Goal: Information Seeking & Learning: Learn about a topic

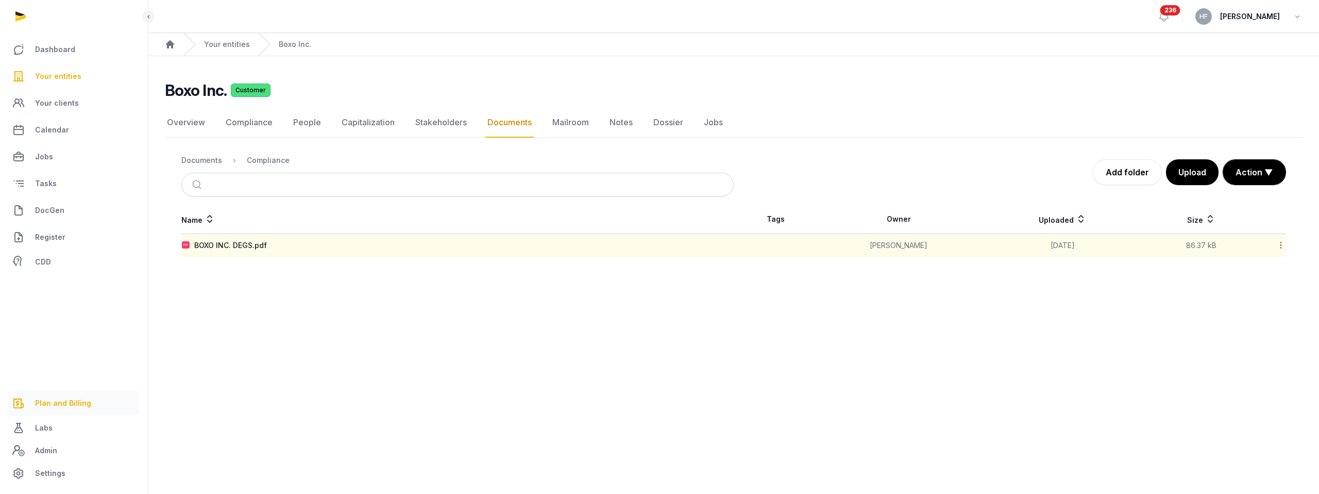
click at [67, 397] on span "Plan and Billing" at bounding box center [63, 403] width 56 height 12
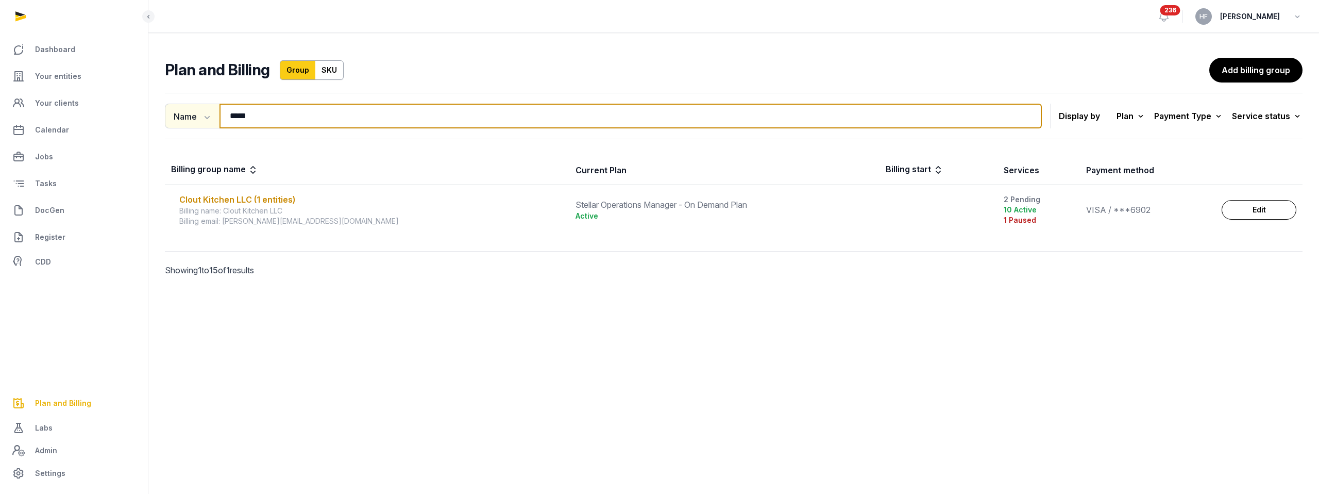
drag, startPoint x: 257, startPoint y: 118, endPoint x: 179, endPoint y: 118, distance: 78.3
click at [182, 118] on div "Name Name Email ***** Search" at bounding box center [603, 116] width 877 height 25
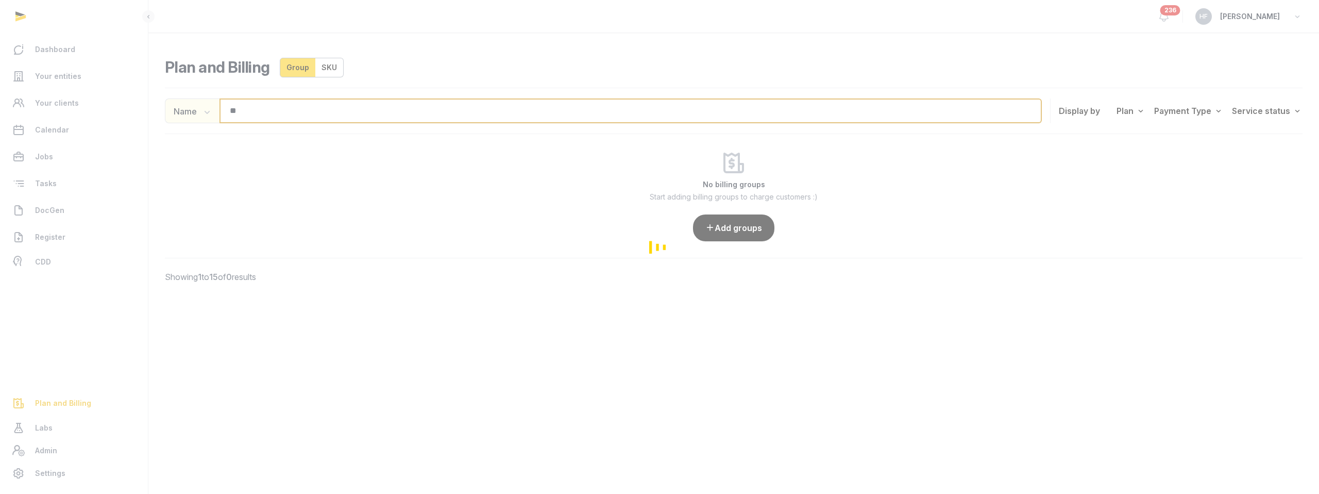
type input "*"
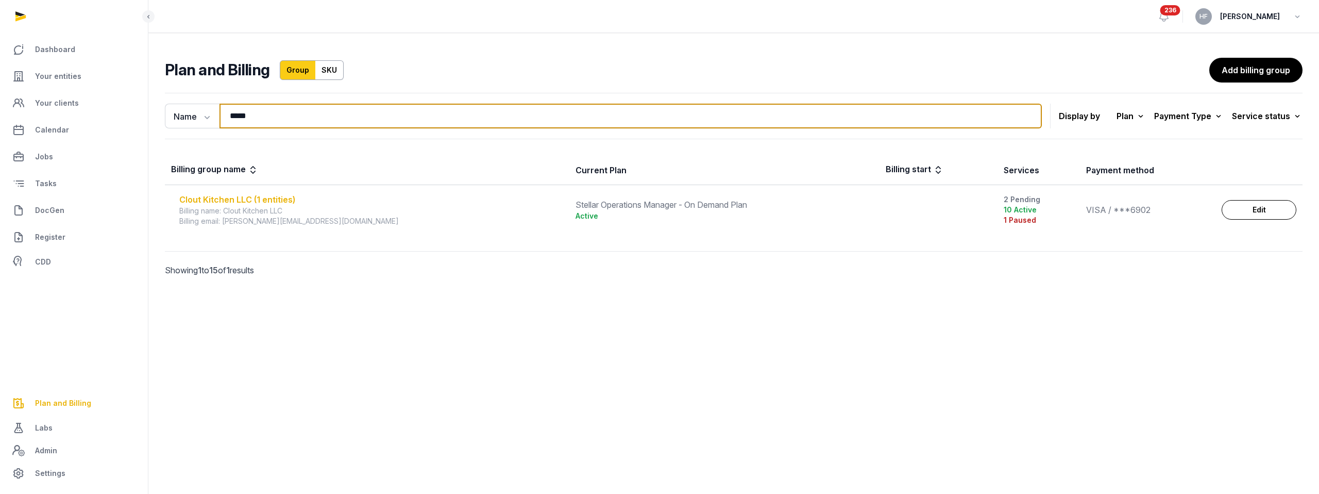
type input "*****"
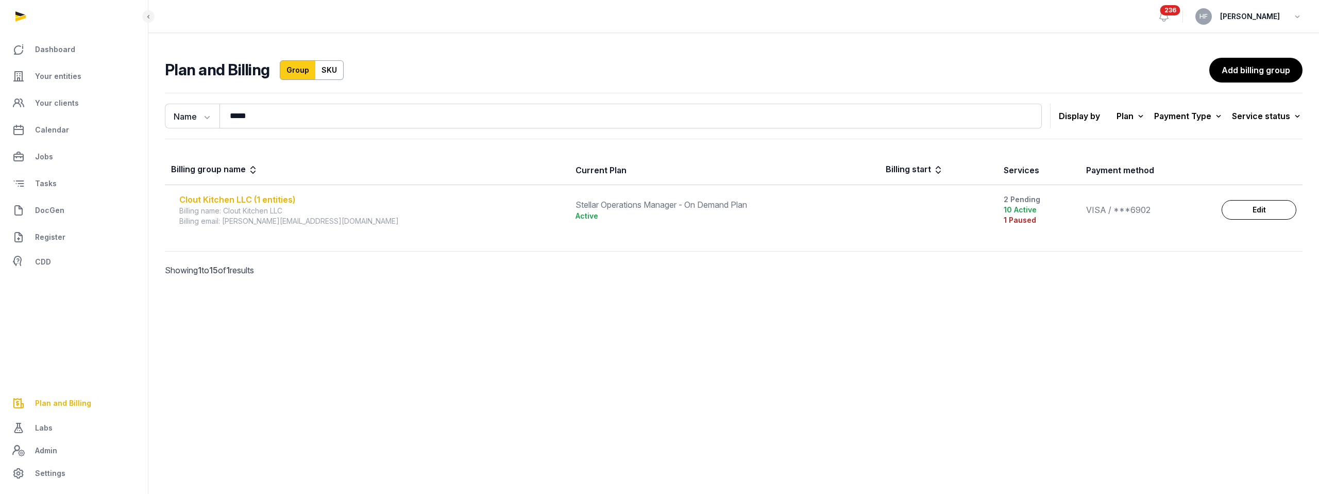
click at [288, 197] on div "Clout Kitchen LLC (1 entities)" at bounding box center [371, 199] width 384 height 12
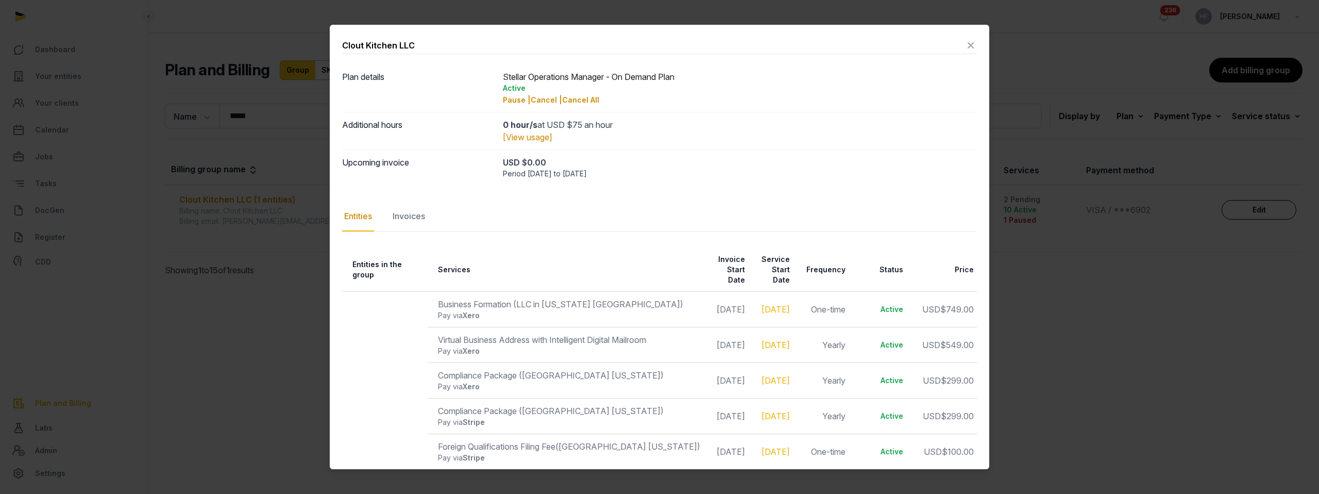
click at [971, 46] on icon at bounding box center [971, 45] width 12 height 16
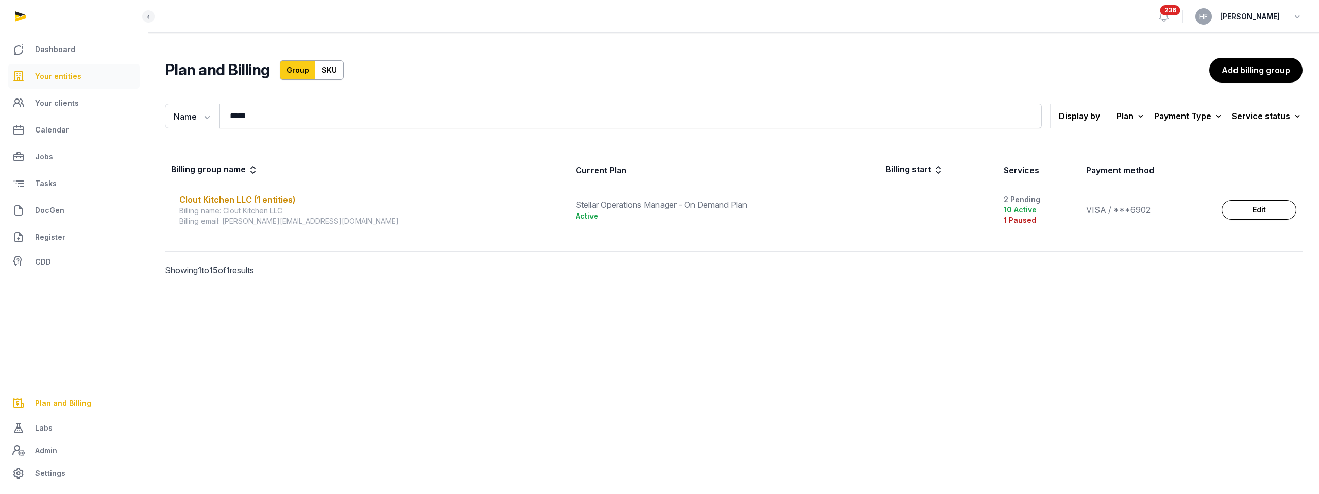
click at [68, 72] on span "Your entities" at bounding box center [58, 76] width 46 height 12
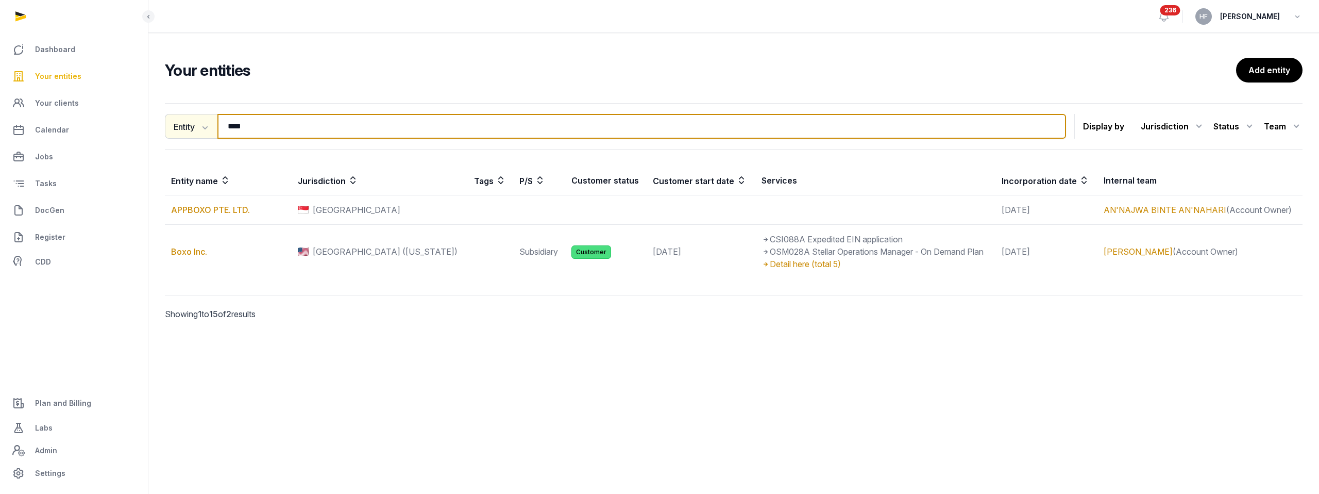
drag, startPoint x: 269, startPoint y: 125, endPoint x: 174, endPoint y: 125, distance: 94.8
click at [174, 125] on div "Entity Entity People Tags Services **** Search" at bounding box center [615, 126] width 901 height 25
type input "*"
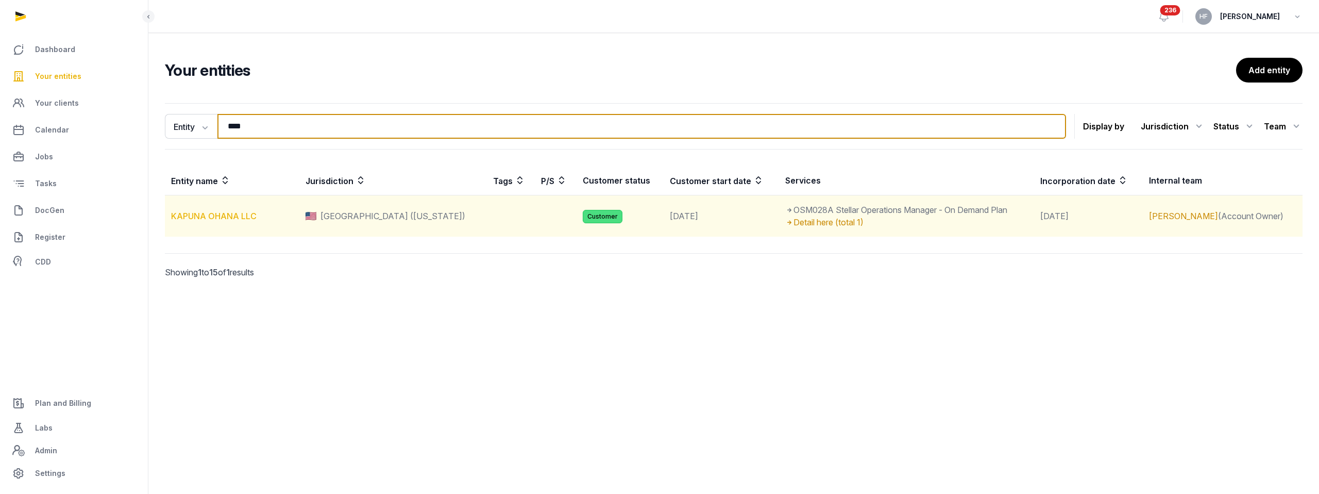
type input "****"
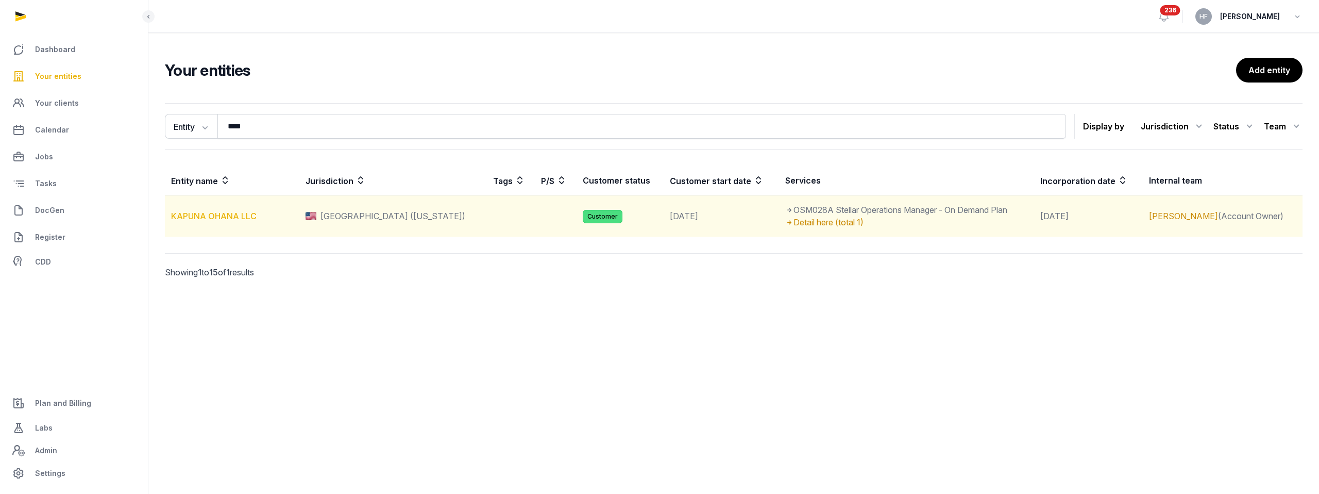
click at [241, 212] on link "KAPUNA OHANA LLC" at bounding box center [214, 216] width 86 height 10
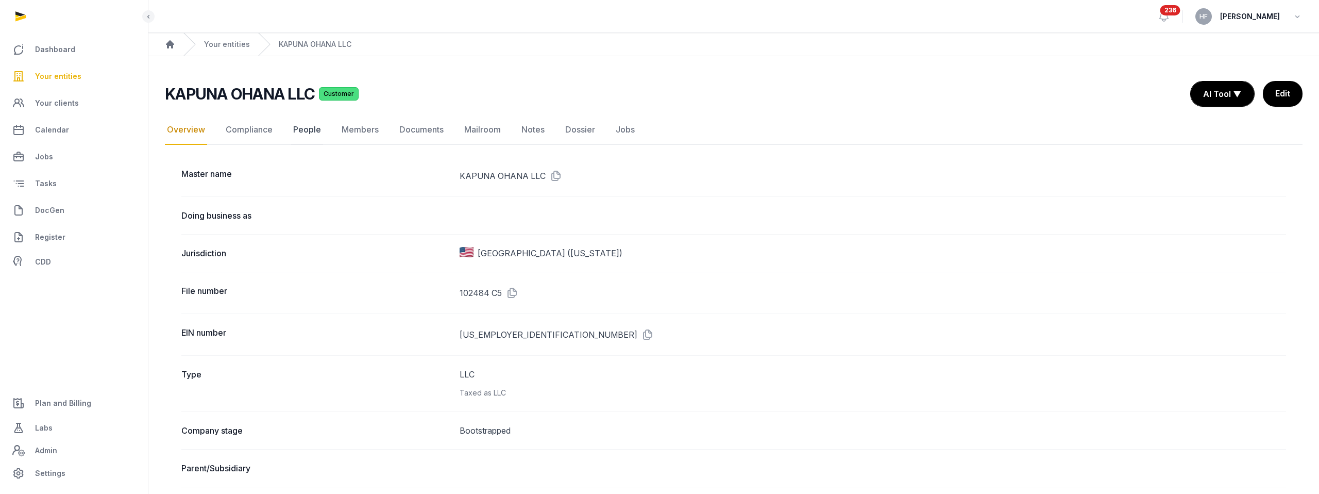
click at [315, 125] on link "People" at bounding box center [307, 130] width 32 height 30
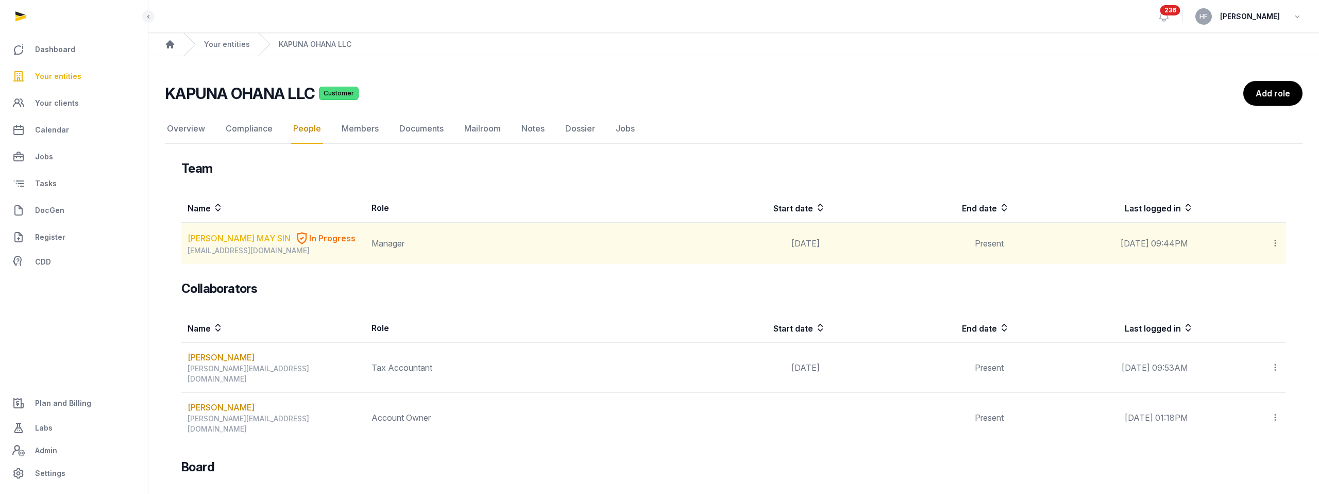
click at [254, 238] on link "MUN YEE MAY SIN" at bounding box center [239, 238] width 103 height 12
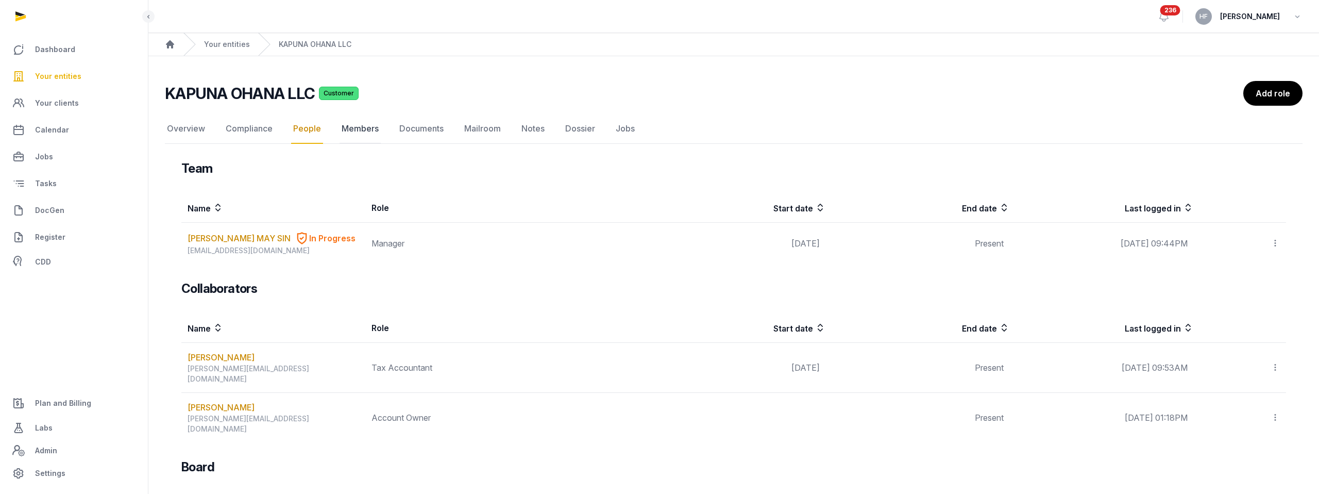
click at [360, 131] on link "Members" at bounding box center [360, 129] width 41 height 30
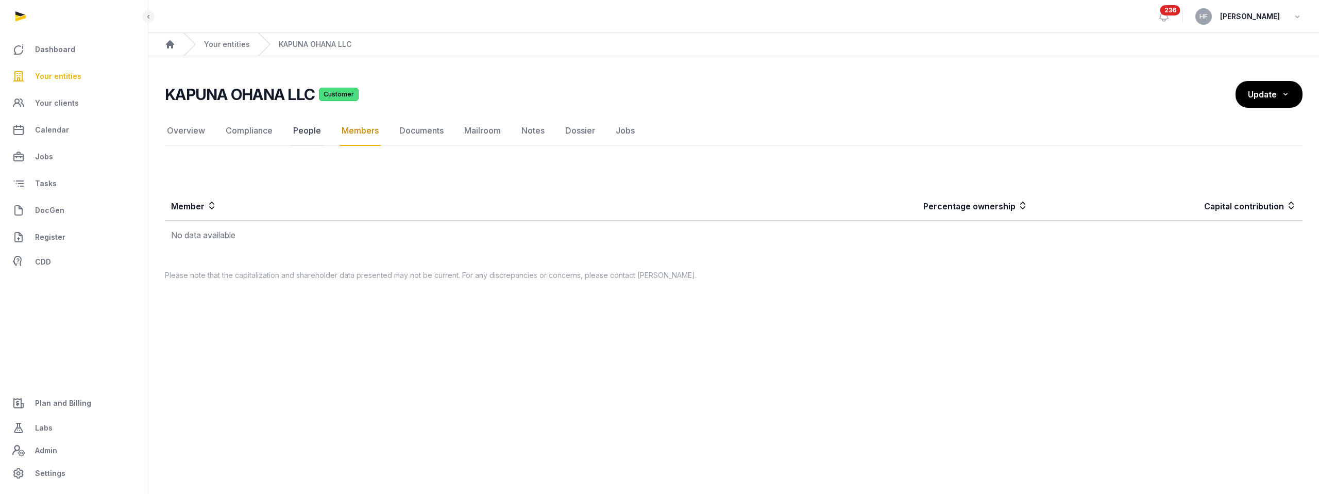
click at [311, 133] on link "People" at bounding box center [307, 131] width 32 height 30
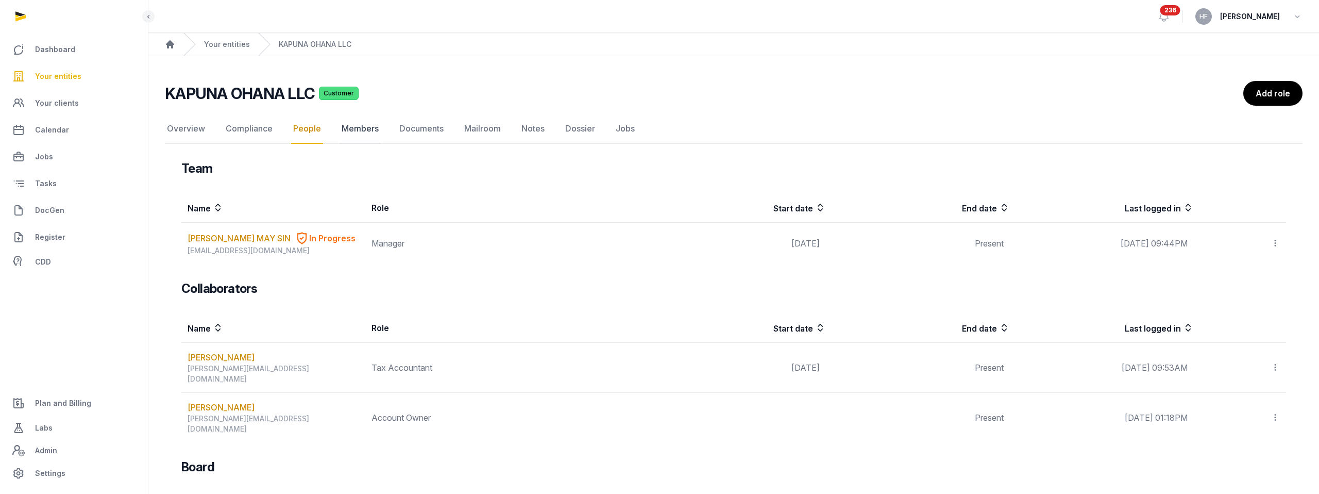
click at [362, 131] on link "Members" at bounding box center [360, 129] width 41 height 30
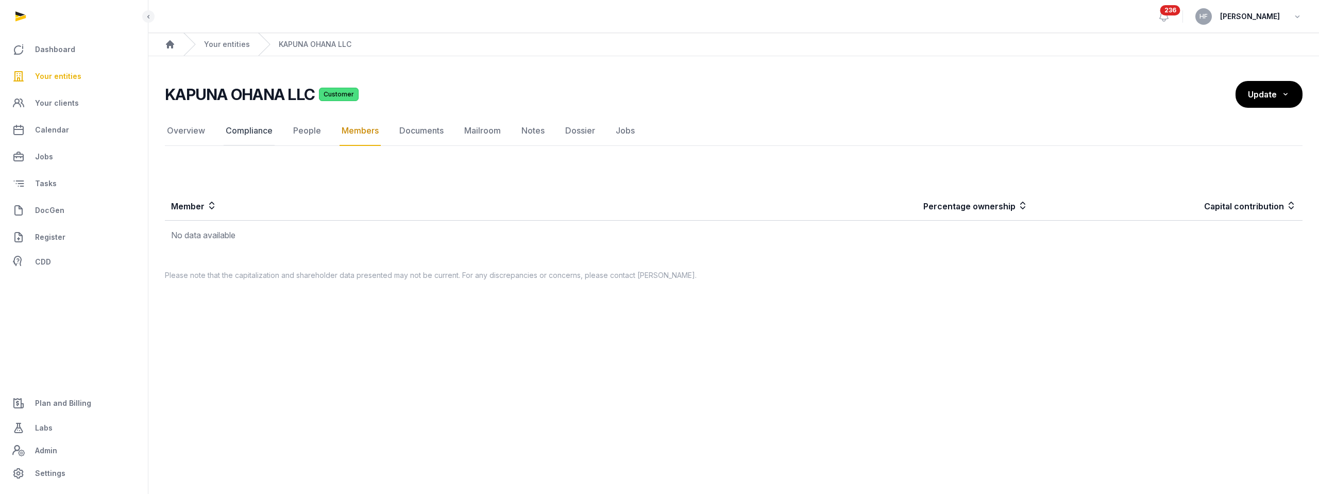
click at [253, 130] on link "Compliance" at bounding box center [249, 131] width 51 height 30
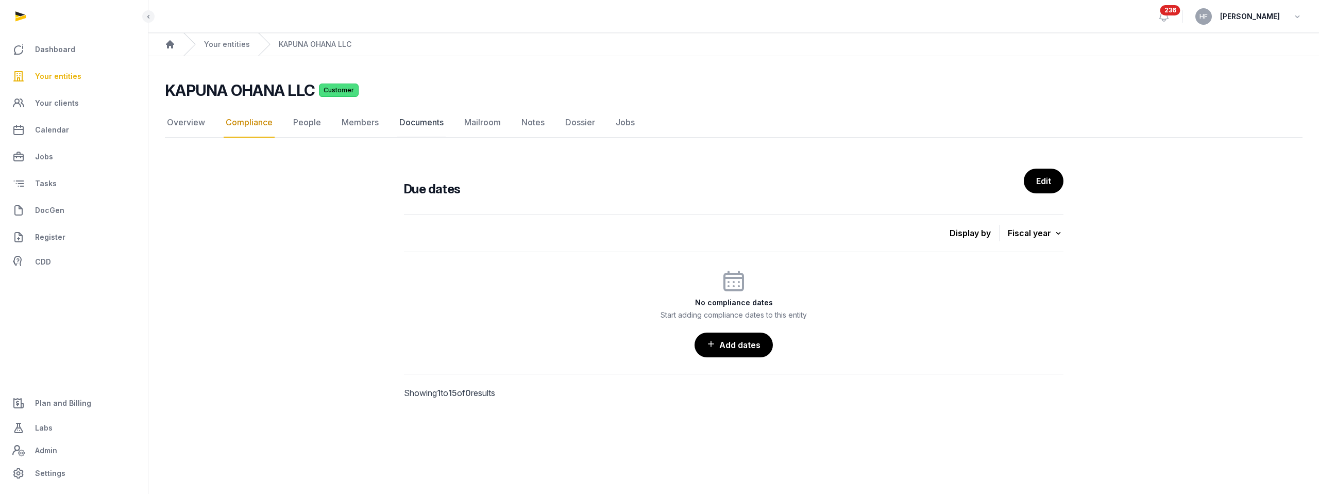
click at [431, 122] on link "Documents" at bounding box center [421, 123] width 48 height 30
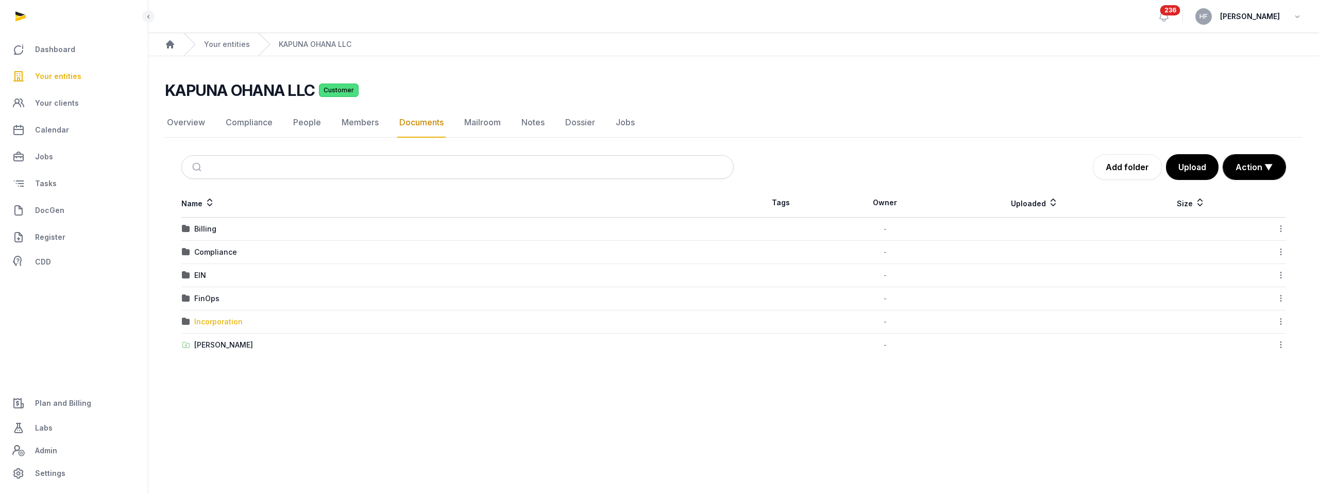
click at [230, 325] on div "Incorporation" at bounding box center [218, 321] width 48 height 10
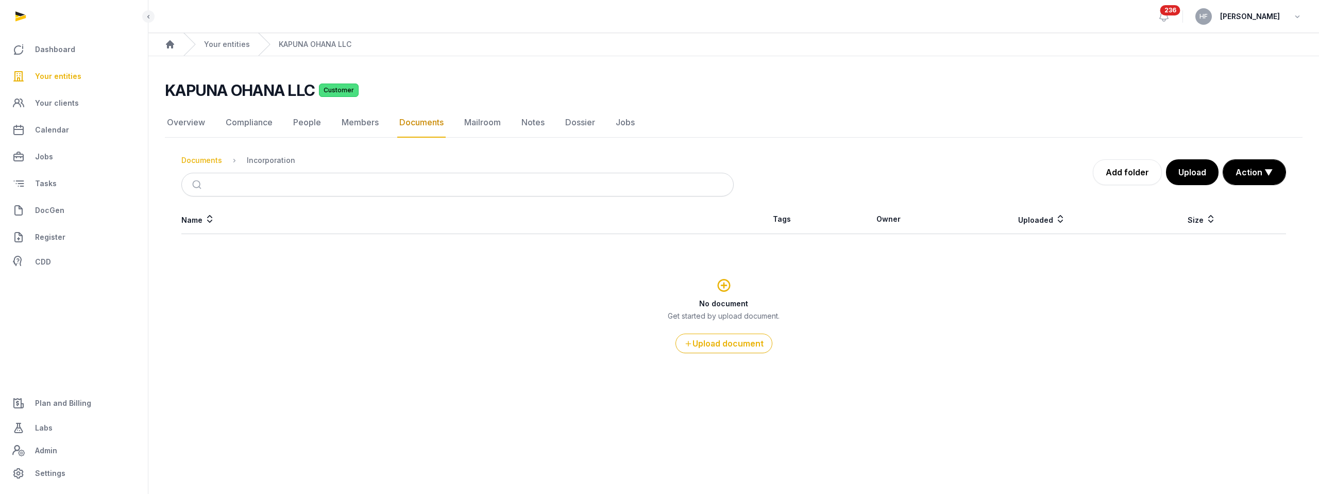
click at [206, 159] on div "Documents" at bounding box center [201, 160] width 41 height 10
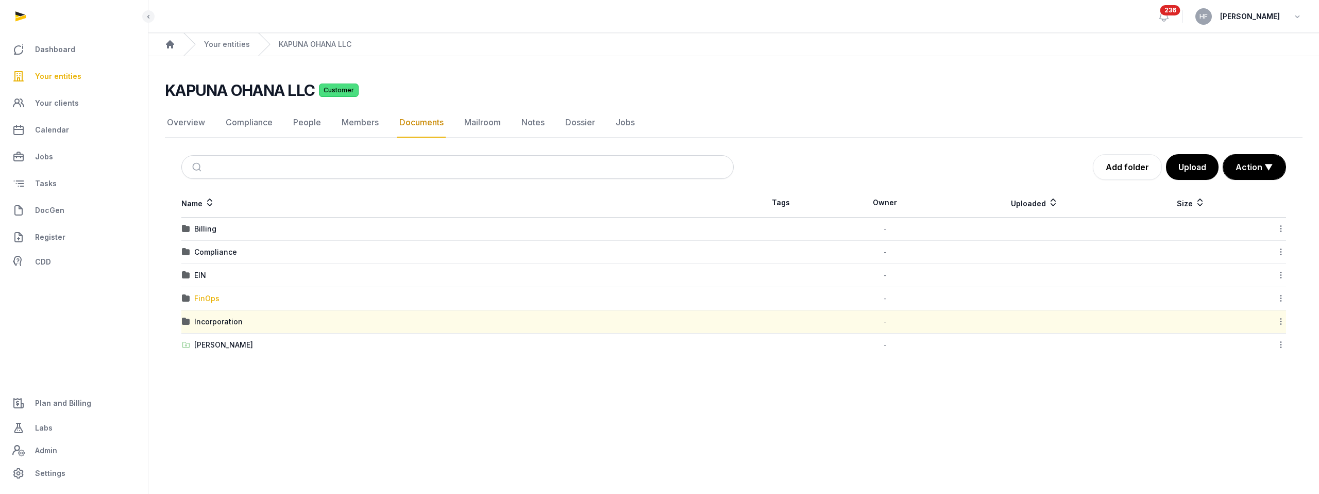
click at [211, 299] on div "FinOps" at bounding box center [206, 298] width 25 height 10
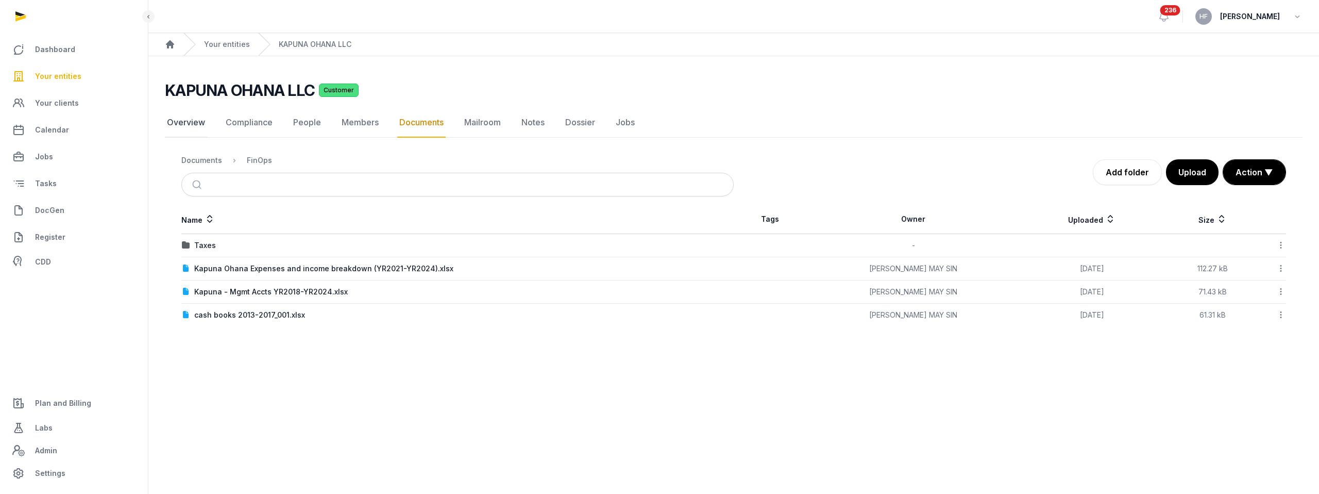
click at [194, 122] on link "Overview" at bounding box center [186, 123] width 42 height 30
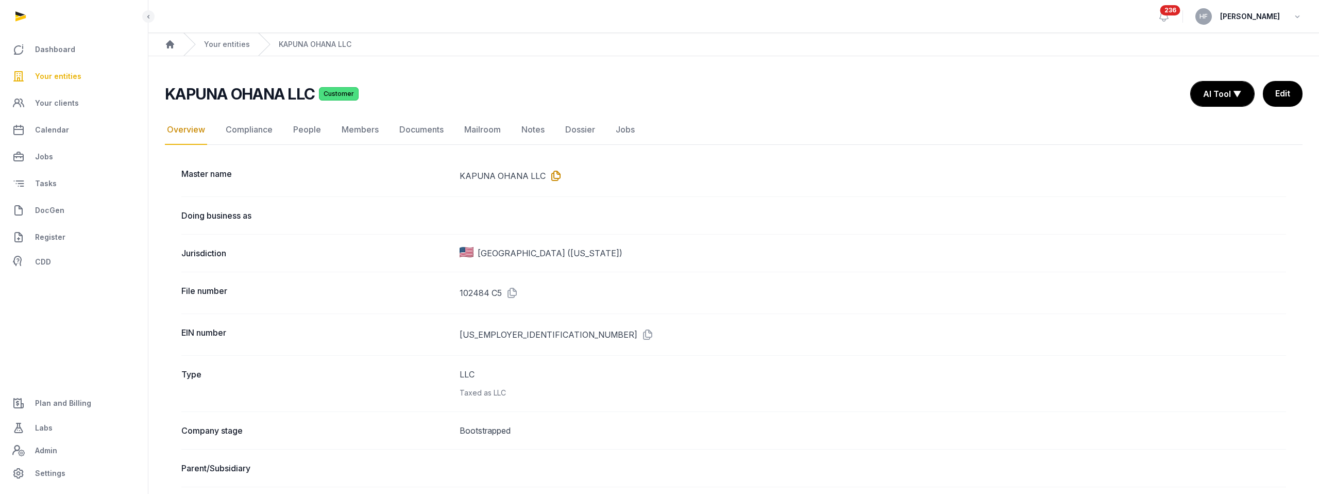
click at [552, 173] on icon at bounding box center [554, 175] width 16 height 16
click at [232, 42] on link "Your entities" at bounding box center [227, 44] width 46 height 10
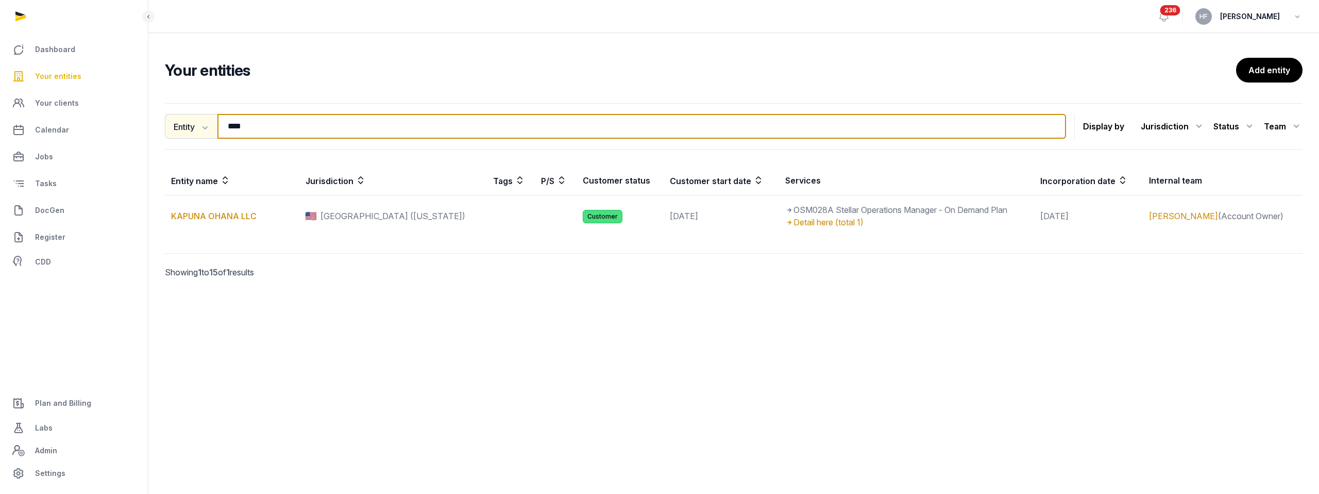
drag, startPoint x: 259, startPoint y: 130, endPoint x: 203, endPoint y: 128, distance: 56.7
click at [203, 128] on div "Entity Entity People Tags Services **** Search" at bounding box center [615, 126] width 901 height 25
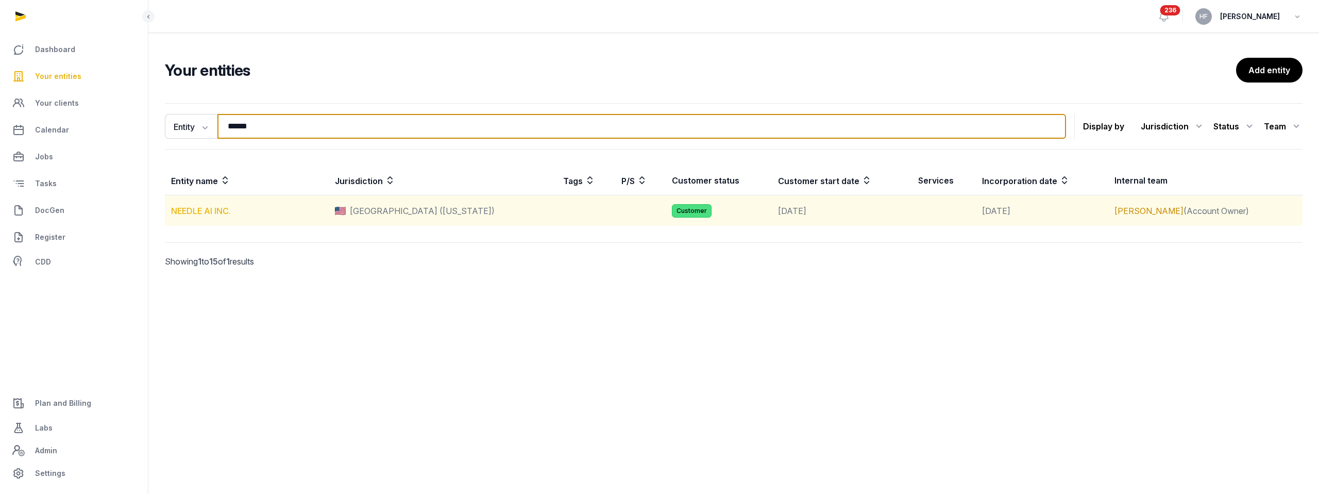
type input "******"
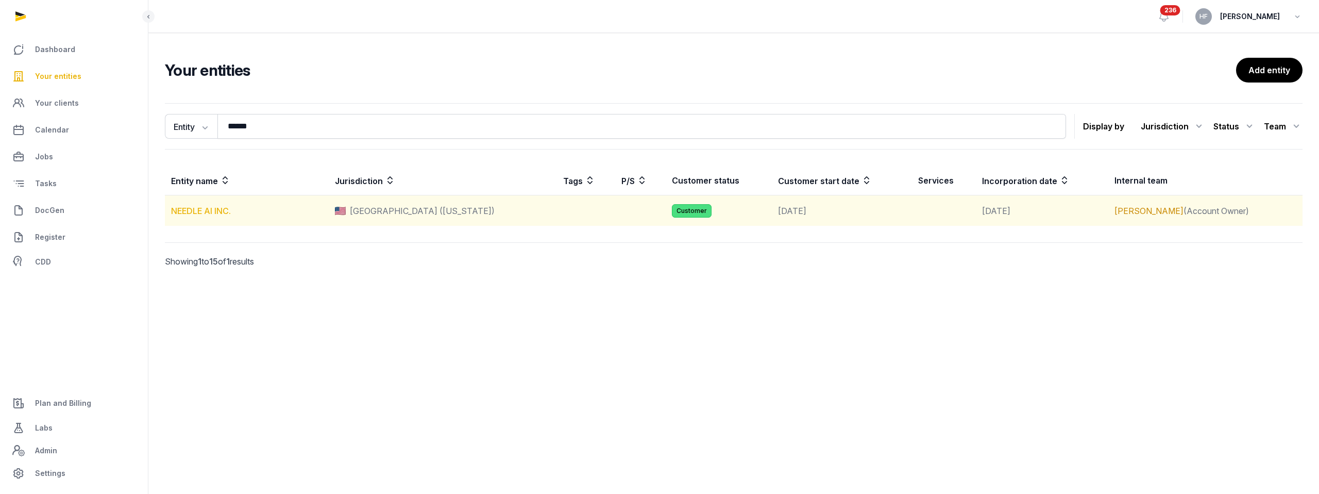
click at [211, 210] on link "NEEDLE AI INC." at bounding box center [201, 211] width 60 height 10
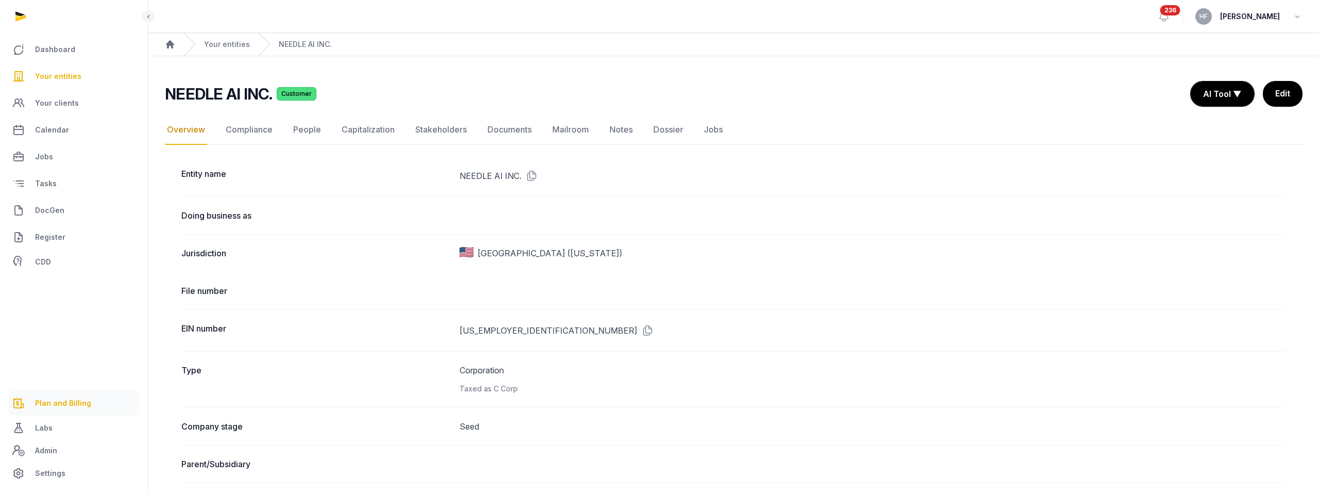
click at [71, 405] on span "Plan and Billing" at bounding box center [63, 403] width 56 height 12
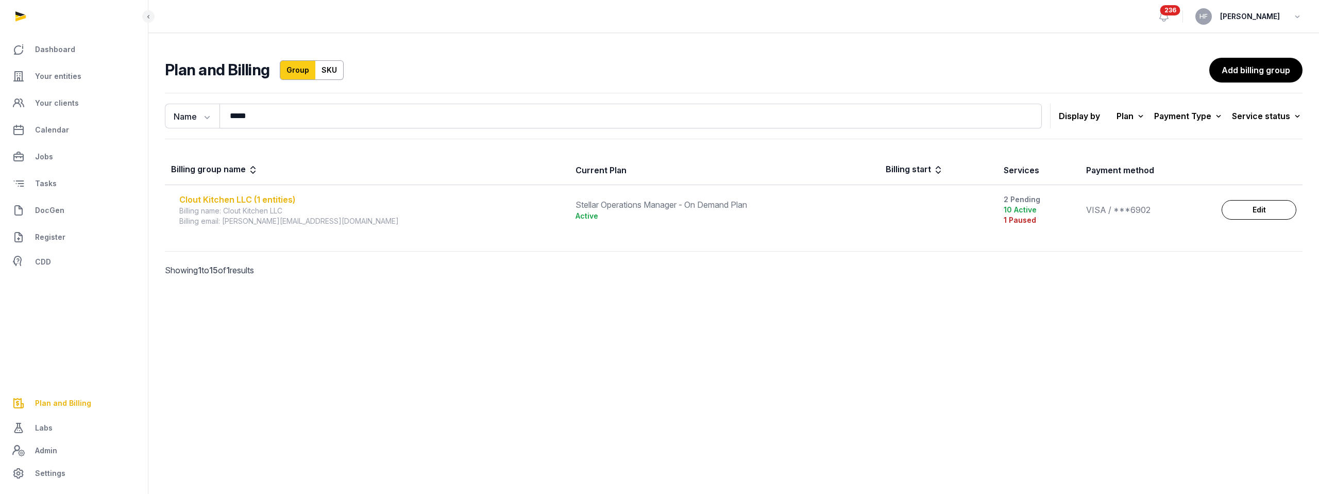
click at [255, 197] on div "Clout Kitchen LLC (1 entities)" at bounding box center [371, 199] width 384 height 12
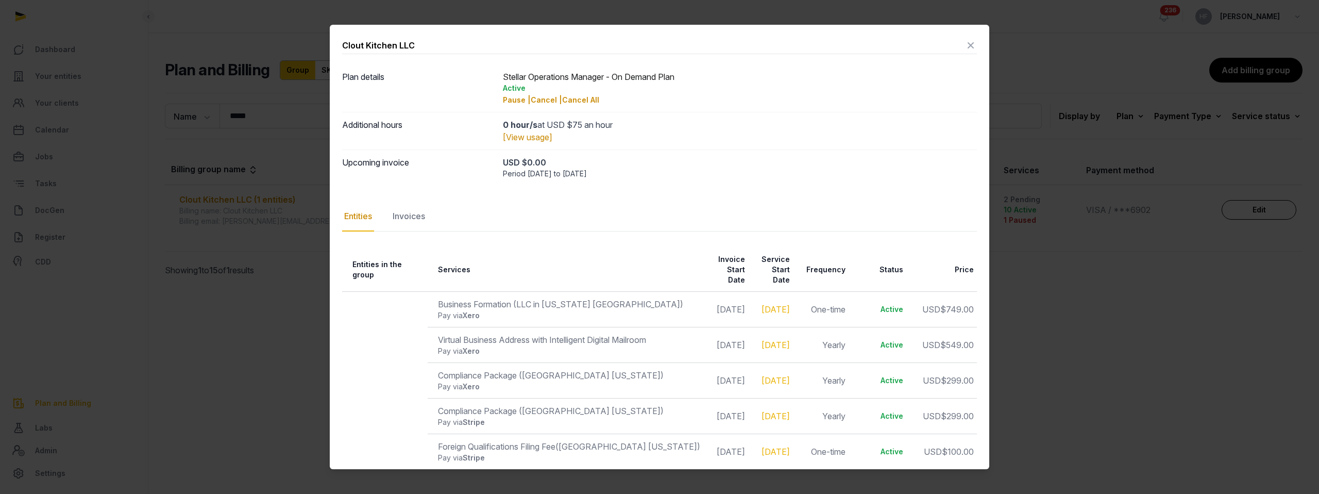
click at [968, 43] on icon at bounding box center [971, 45] width 12 height 16
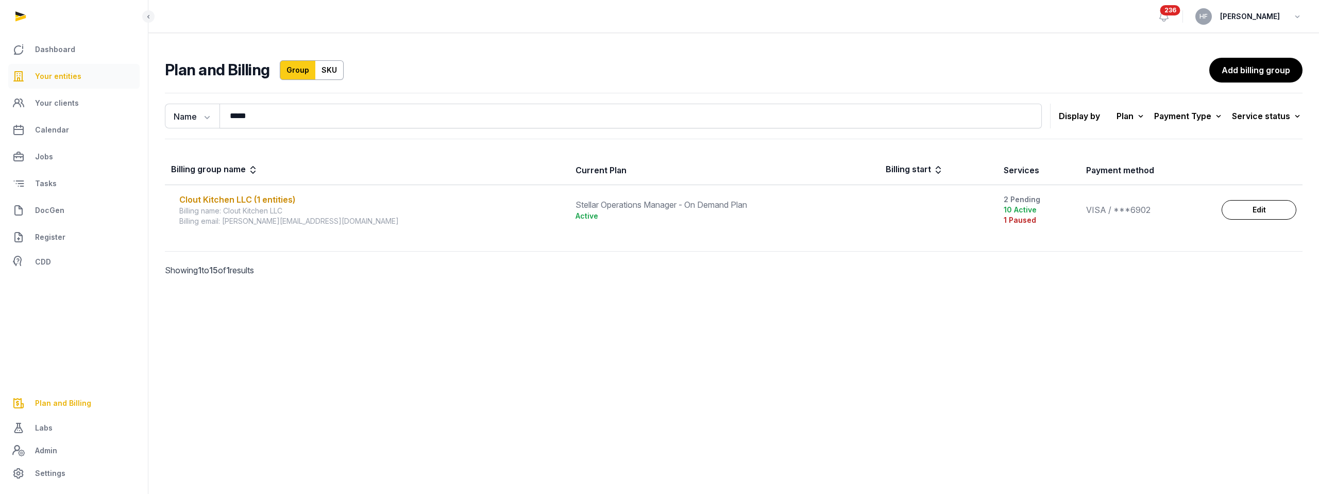
click at [72, 70] on span "Your entities" at bounding box center [58, 76] width 46 height 12
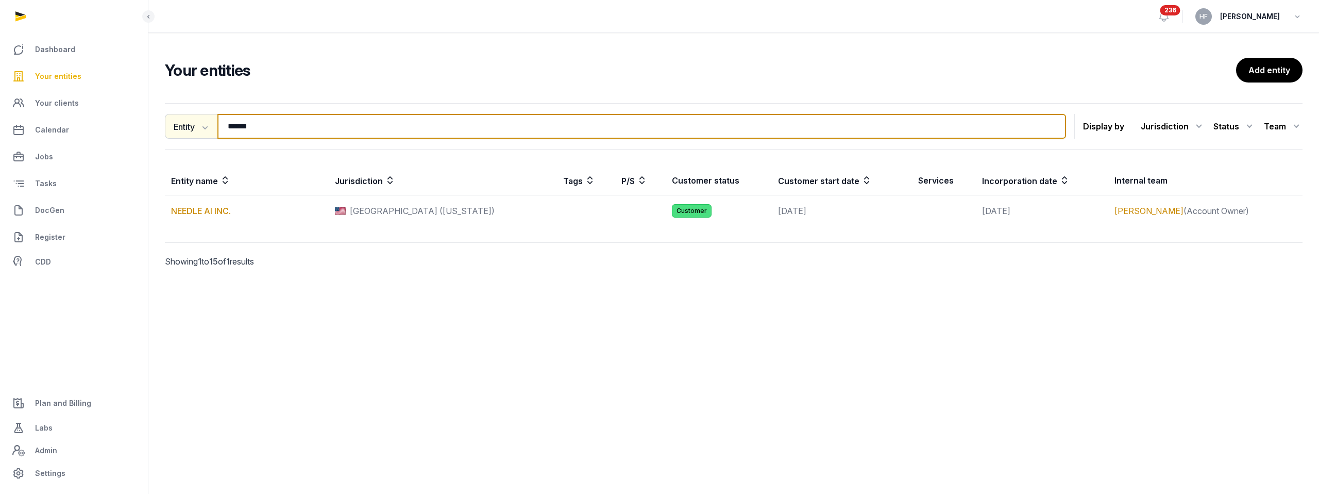
drag, startPoint x: 277, startPoint y: 136, endPoint x: 171, endPoint y: 125, distance: 106.7
click at [171, 125] on div "Entity Entity People Tags Services ****** Search" at bounding box center [615, 126] width 901 height 25
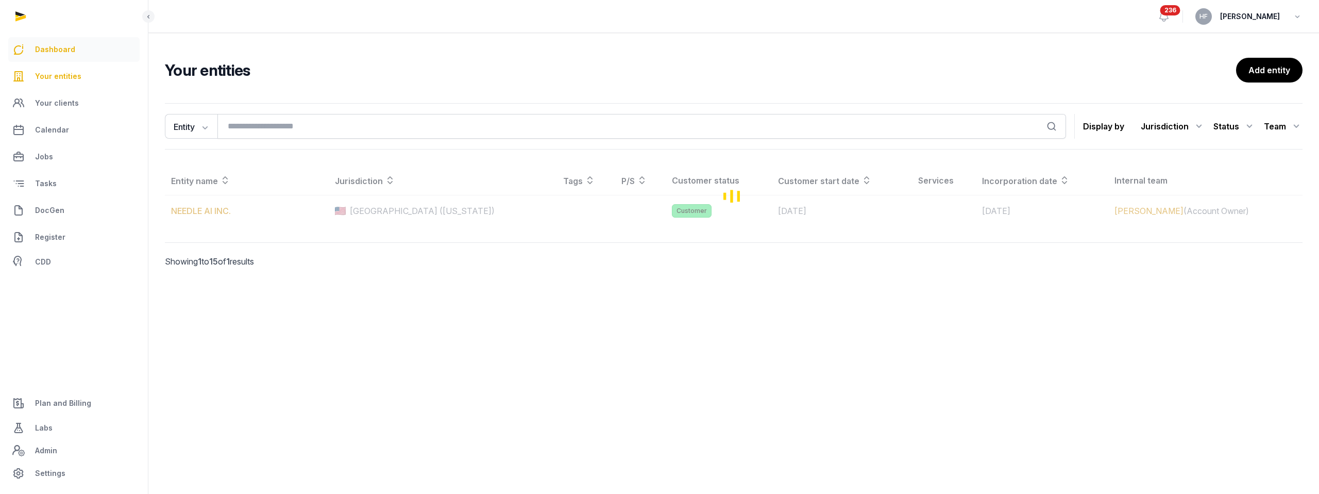
click at [78, 53] on link "Dashboard" at bounding box center [73, 49] width 131 height 25
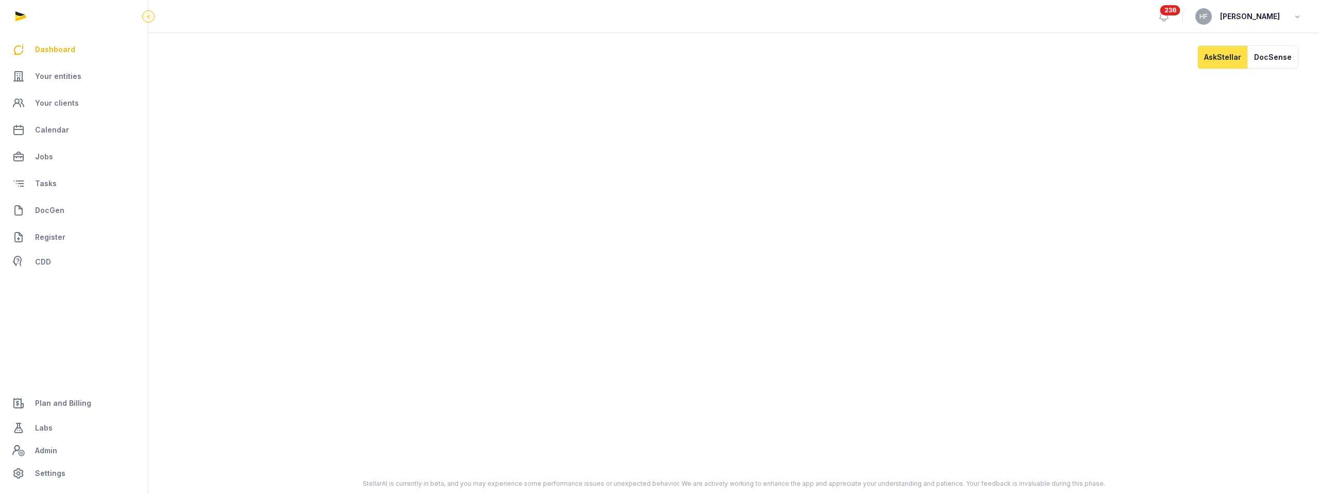
click at [150, 20] on icon at bounding box center [148, 16] width 8 height 12
click at [35, 17] on icon at bounding box center [33, 16] width 8 height 12
click at [59, 81] on span "Your entities" at bounding box center [58, 76] width 46 height 12
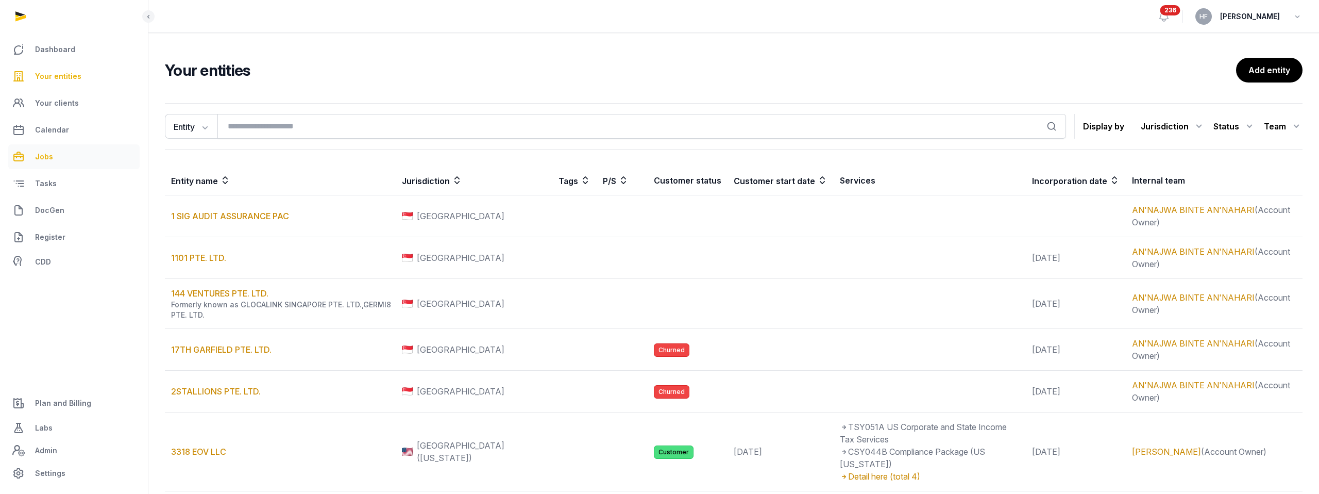
click at [49, 162] on span "Jobs" at bounding box center [44, 156] width 18 height 12
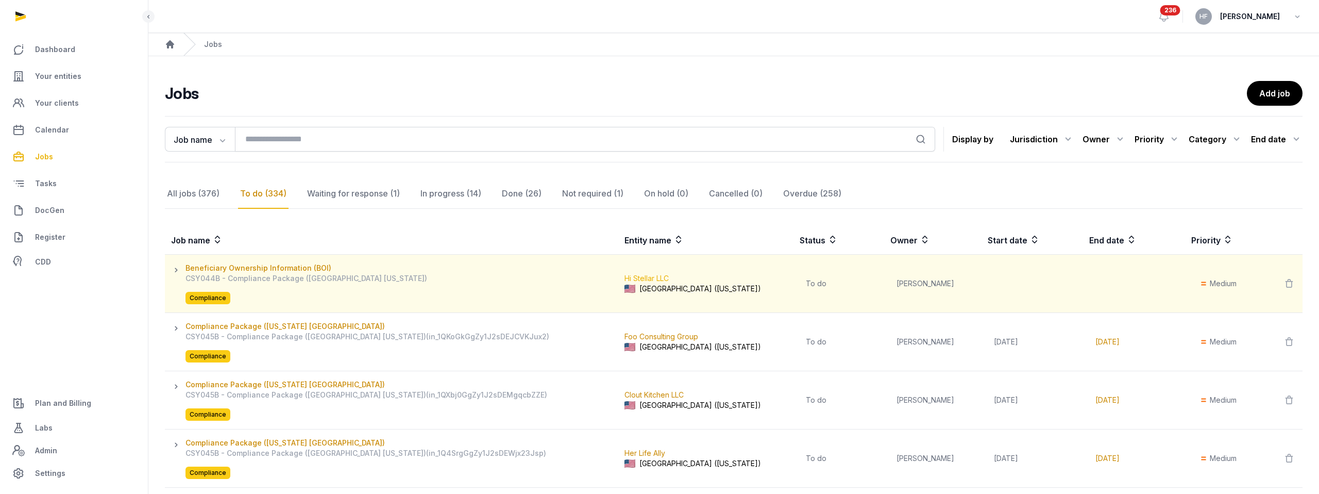
click at [625, 276] on link "Hi Stellar LLC" at bounding box center [647, 278] width 44 height 9
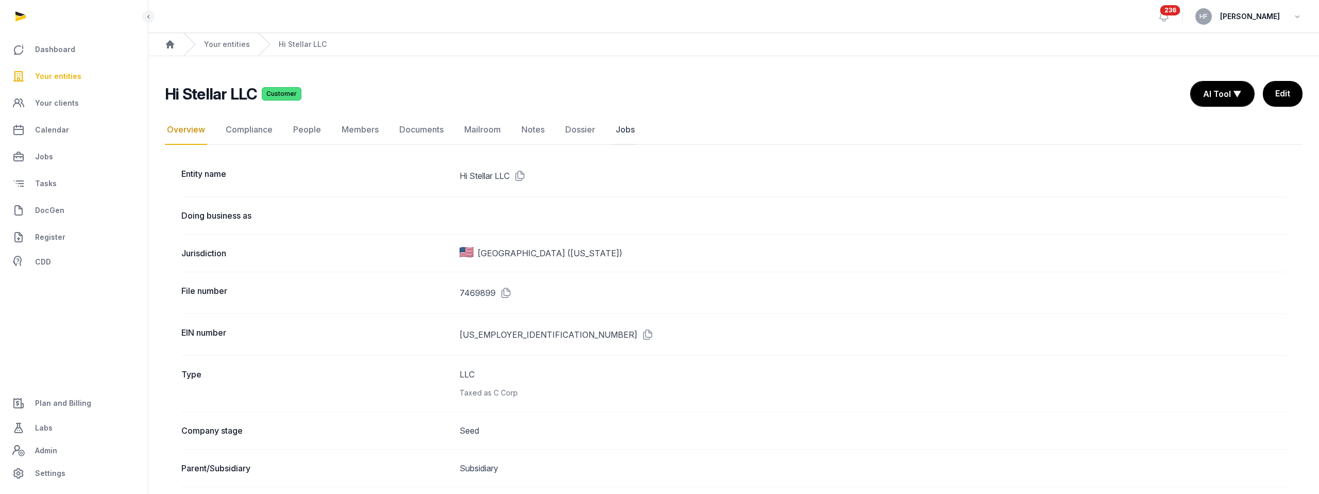
click at [631, 124] on link "Jobs" at bounding box center [625, 130] width 23 height 30
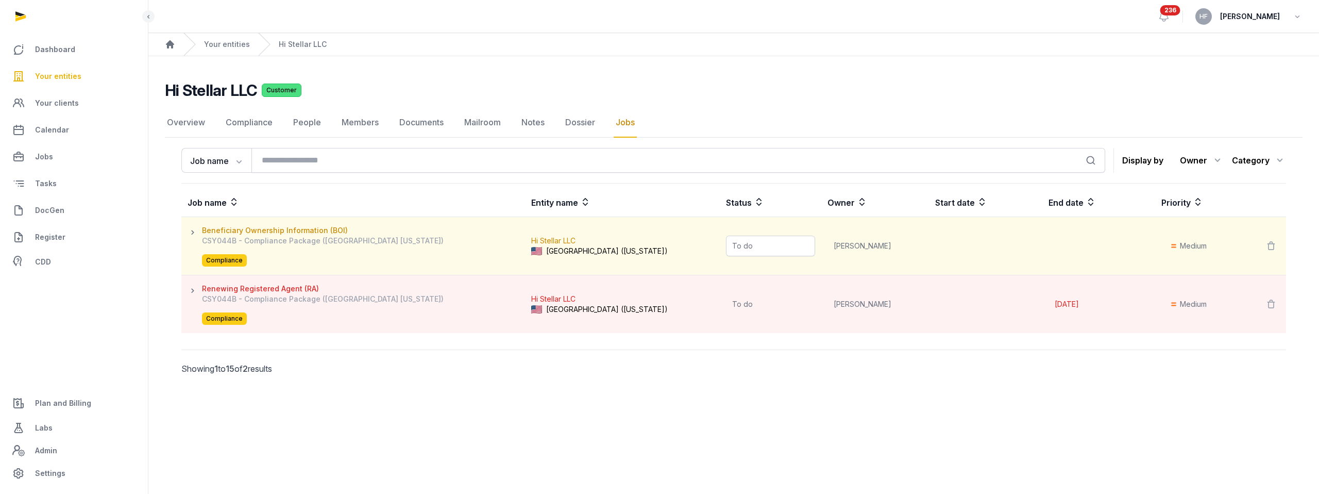
click at [726, 245] on span "To do" at bounding box center [770, 246] width 89 height 21
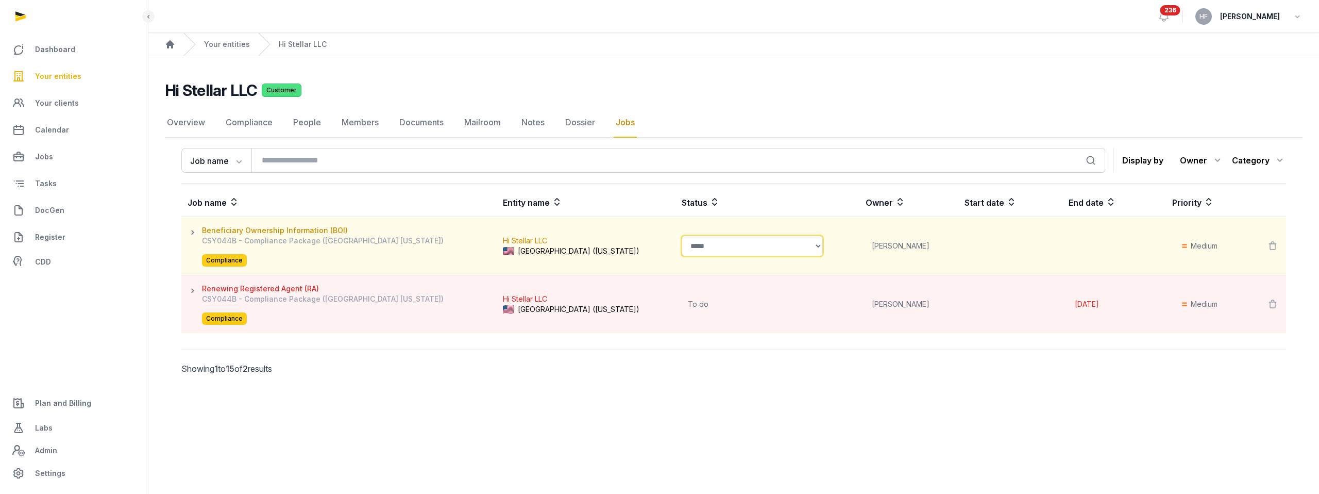
click at [688, 249] on select "**********" at bounding box center [752, 246] width 141 height 21
select select "****"
click at [965, 246] on span at bounding box center [1002, 246] width 74 height 21
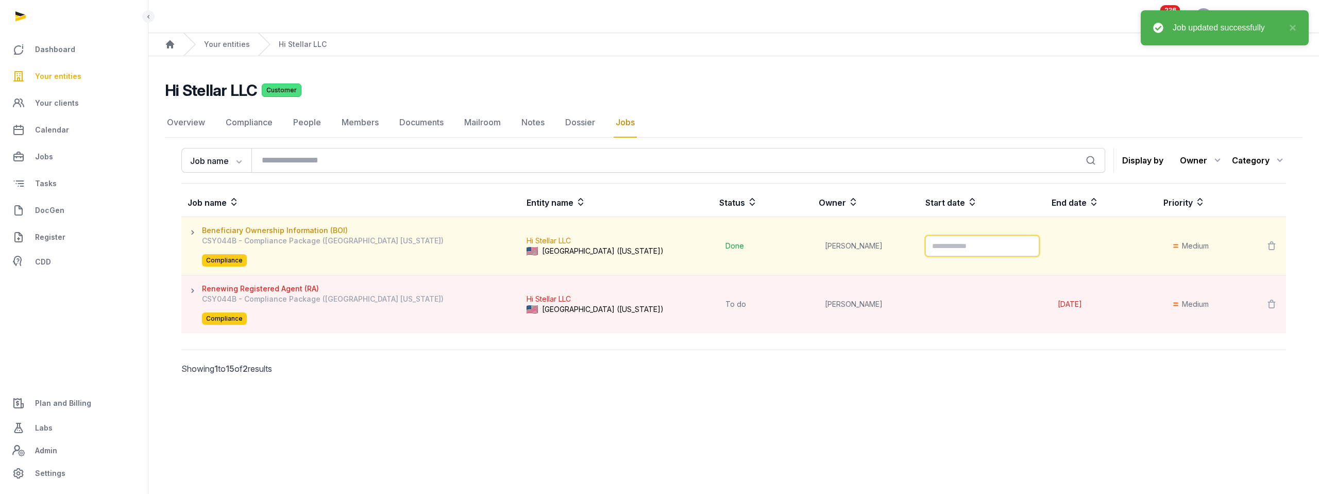
click at [943, 246] on input "Datepicker input" at bounding box center [983, 246] width 114 height 21
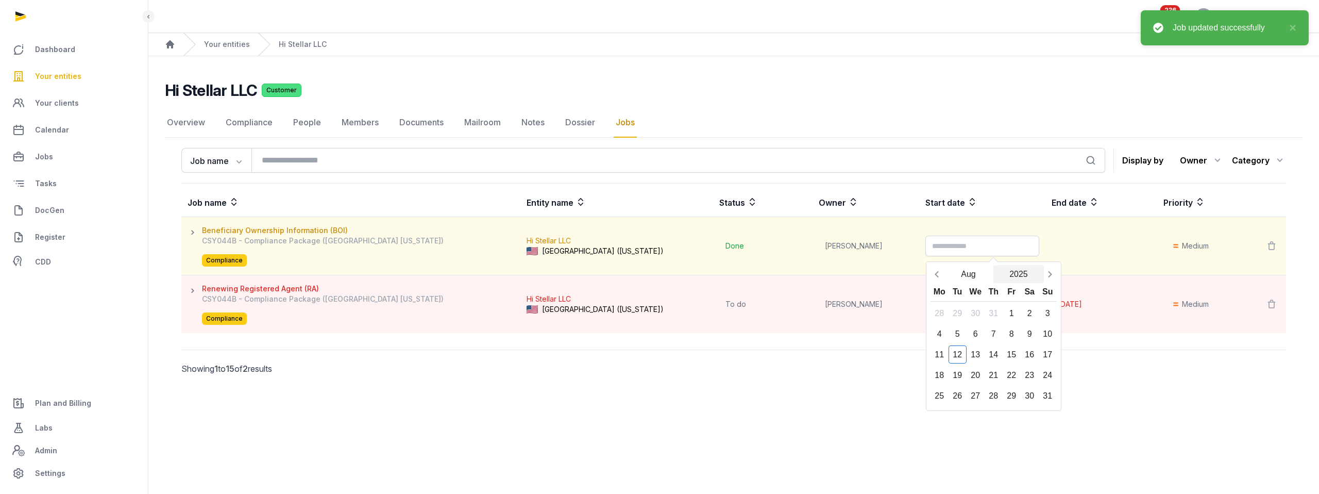
click at [994, 273] on button "2025" at bounding box center [1019, 274] width 51 height 18
click at [972, 332] on div "2024" at bounding box center [992, 332] width 41 height 23
click at [424, 124] on link "Documents" at bounding box center [421, 123] width 48 height 30
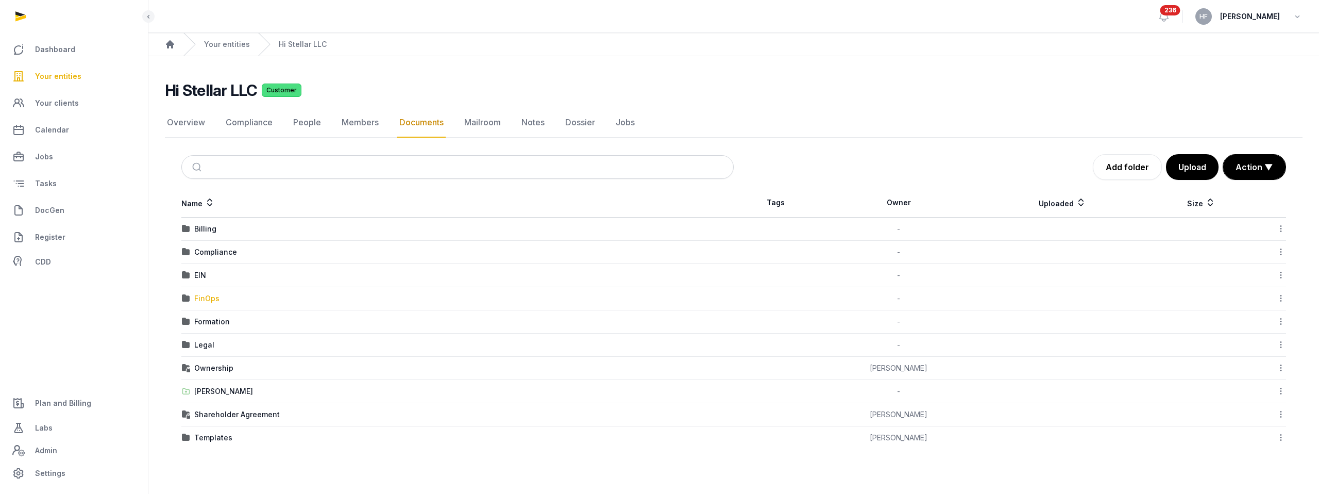
click at [213, 297] on div "FinOps" at bounding box center [206, 298] width 25 height 10
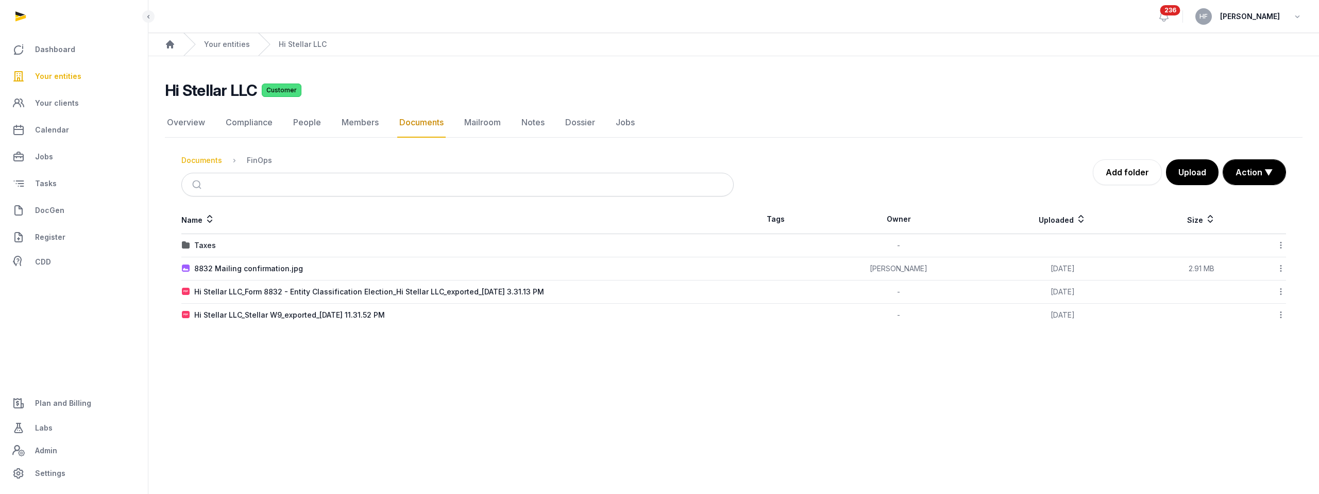
click at [213, 160] on div "Documents" at bounding box center [201, 160] width 41 height 10
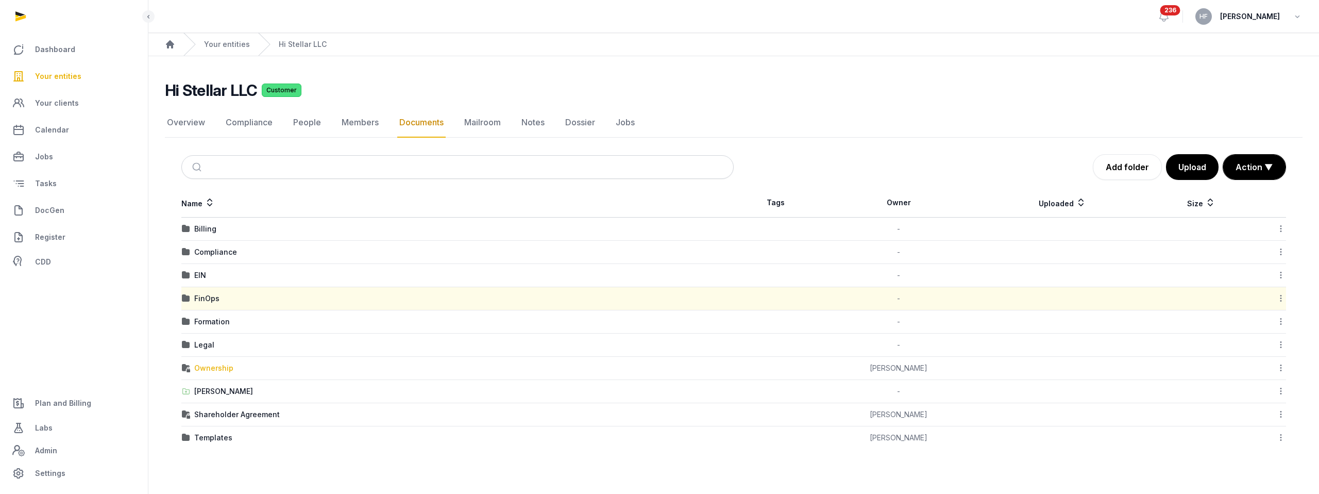
click at [227, 370] on div "Ownership" at bounding box center [213, 368] width 39 height 10
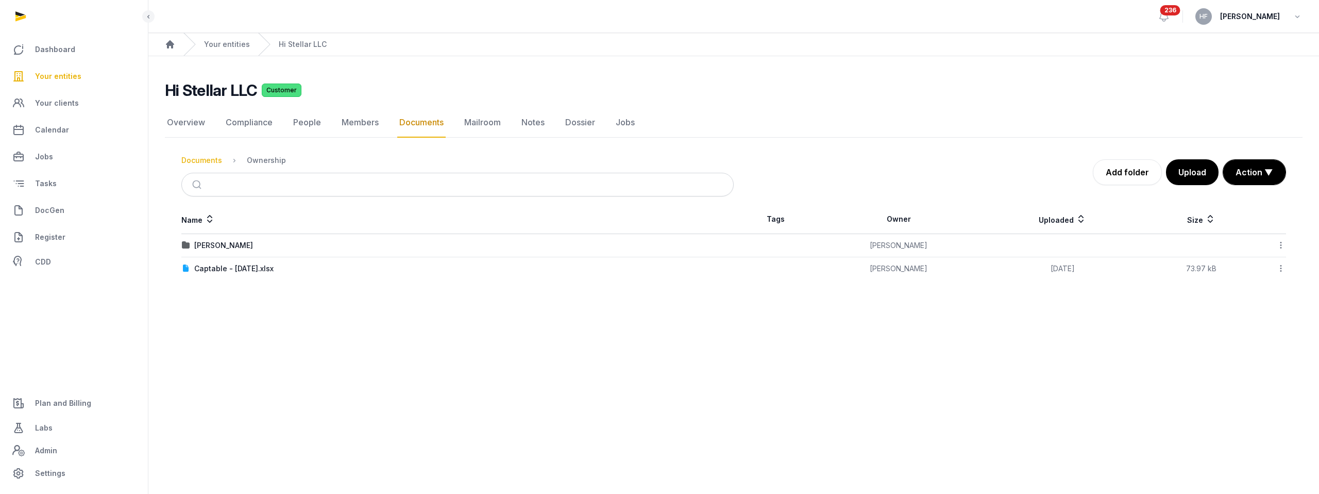
click at [207, 159] on div "Documents" at bounding box center [201, 160] width 41 height 10
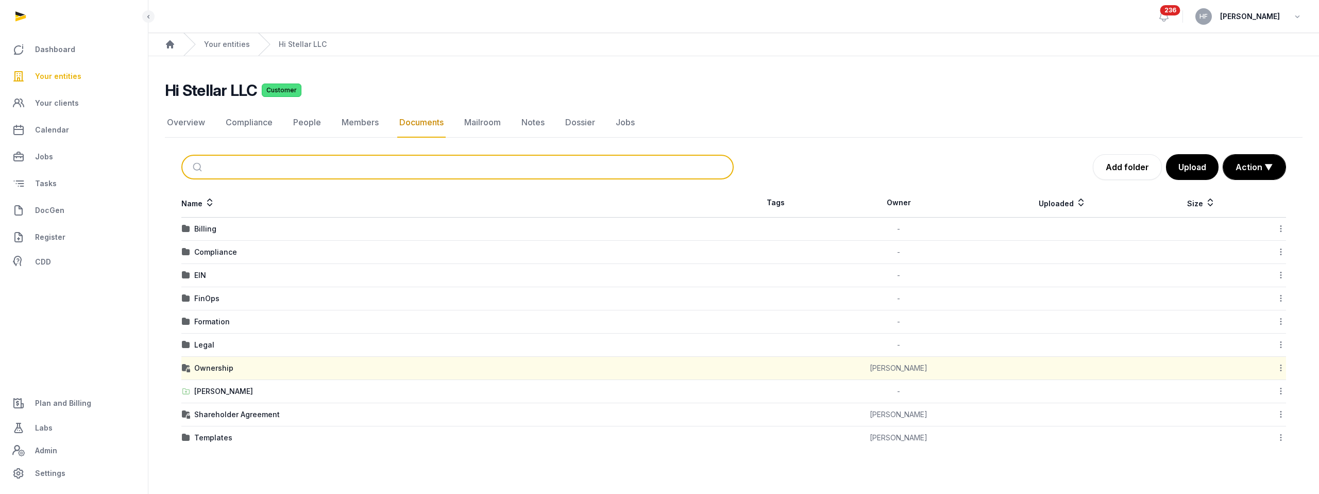
click at [254, 168] on input "search" at bounding box center [470, 167] width 518 height 23
type input "*"
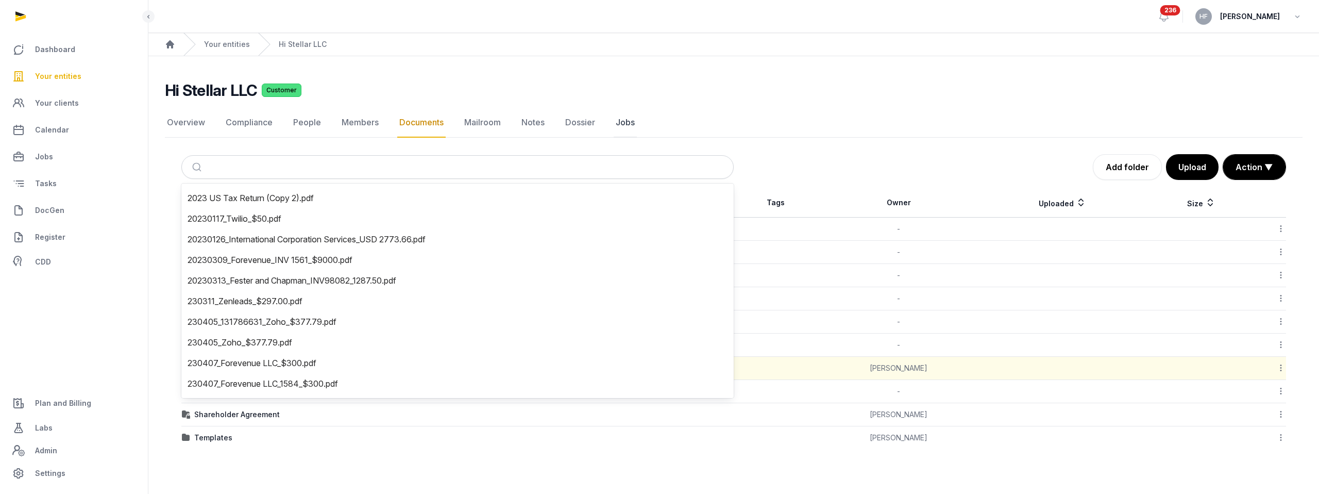
click at [614, 114] on link "Jobs" at bounding box center [625, 123] width 23 height 30
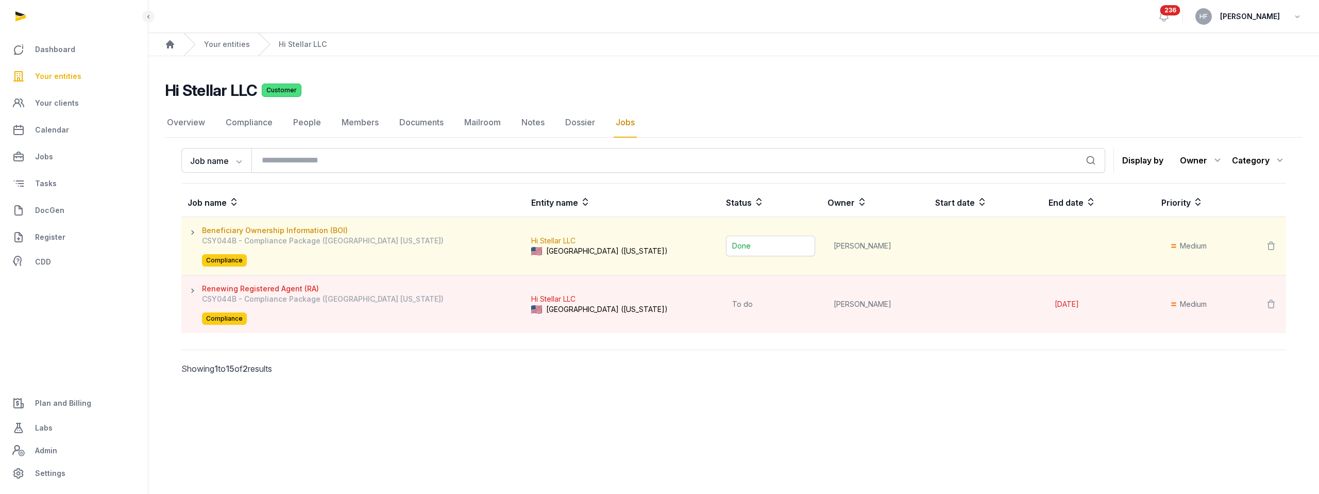
click at [726, 244] on span "Done" at bounding box center [770, 246] width 89 height 21
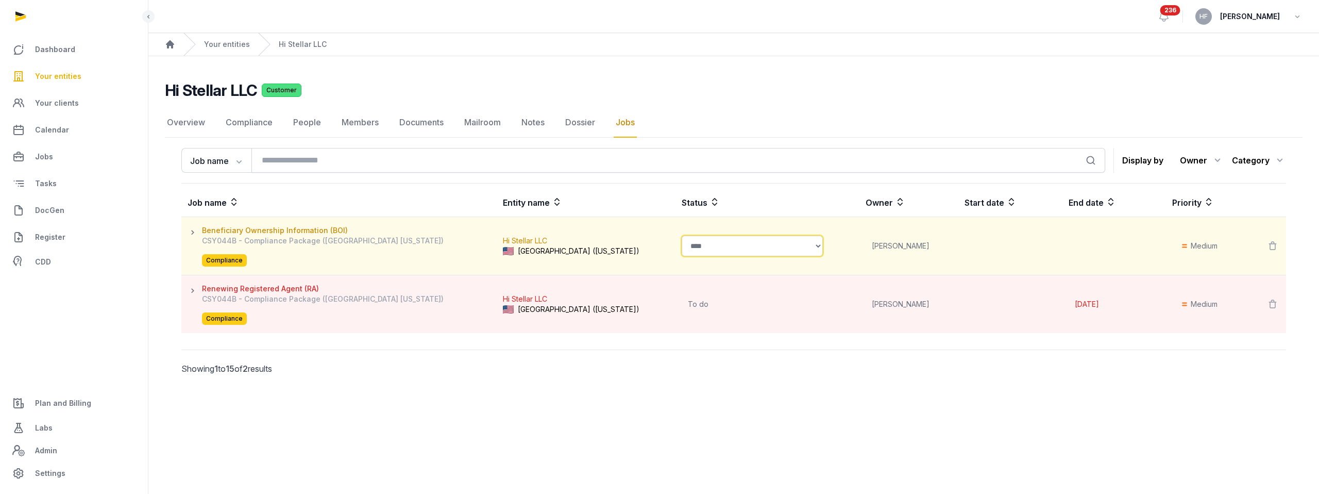
click at [718, 248] on select "**********" at bounding box center [752, 246] width 141 height 21
select select "**********"
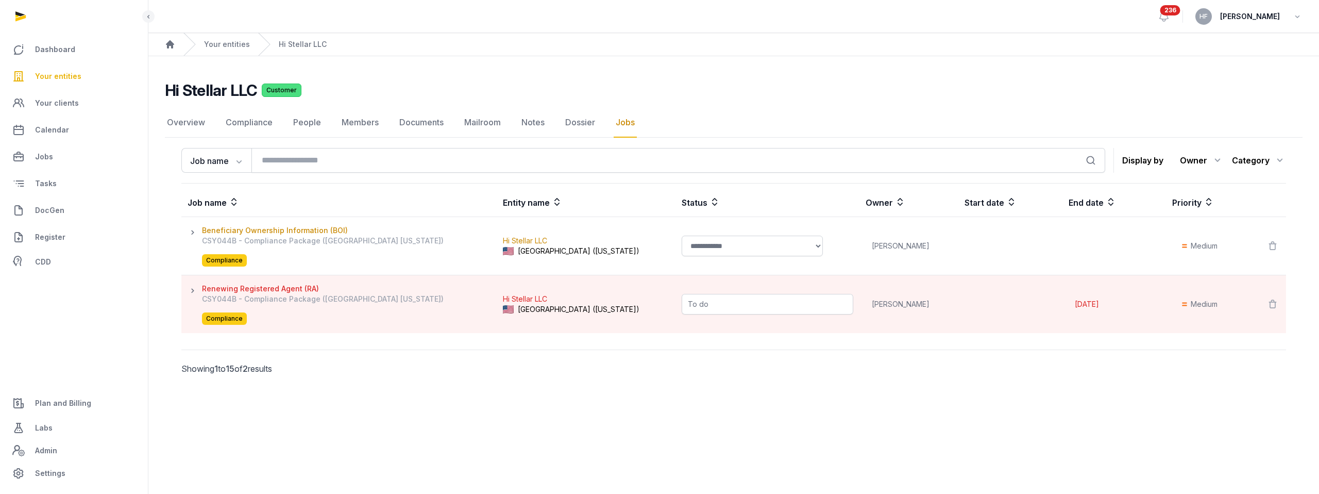
click at [682, 301] on span "To do" at bounding box center [768, 304] width 172 height 21
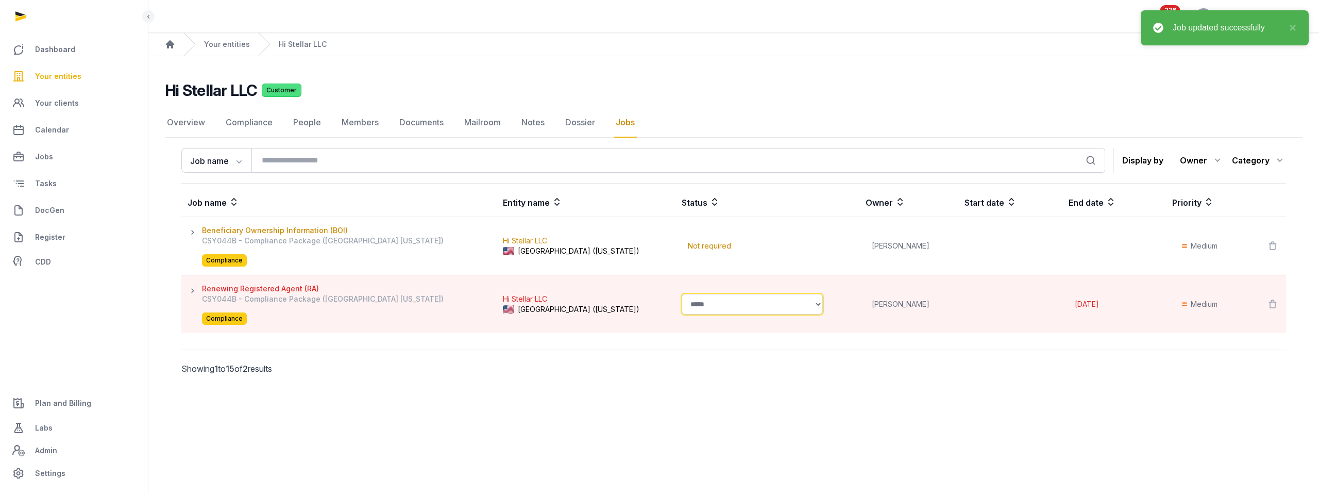
click at [682, 301] on select "**********" at bounding box center [752, 304] width 141 height 21
select select "****"
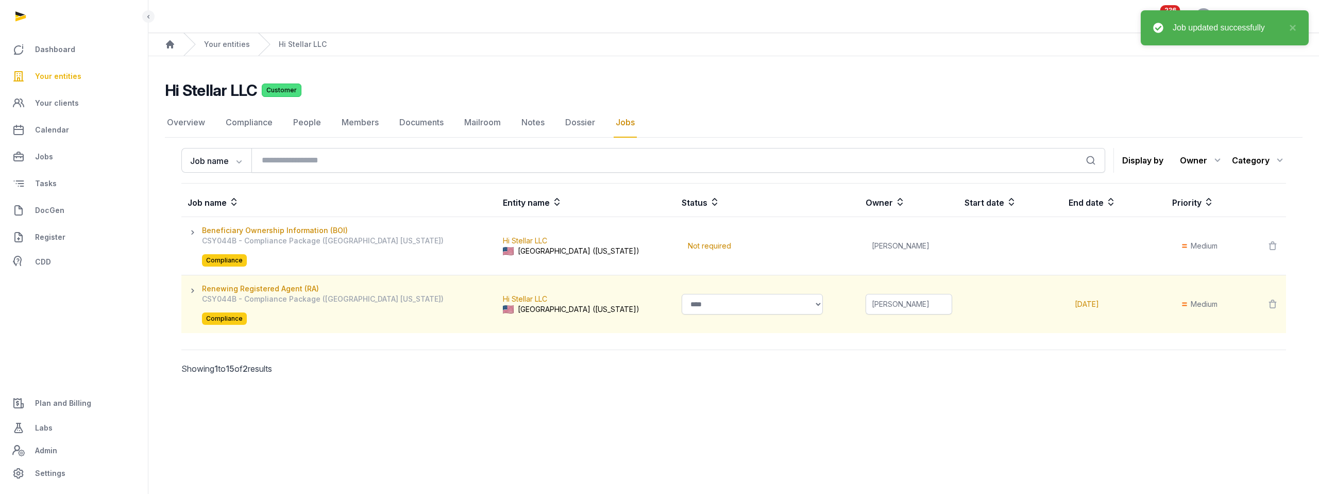
click at [866, 307] on span "Jill Low" at bounding box center [909, 304] width 87 height 21
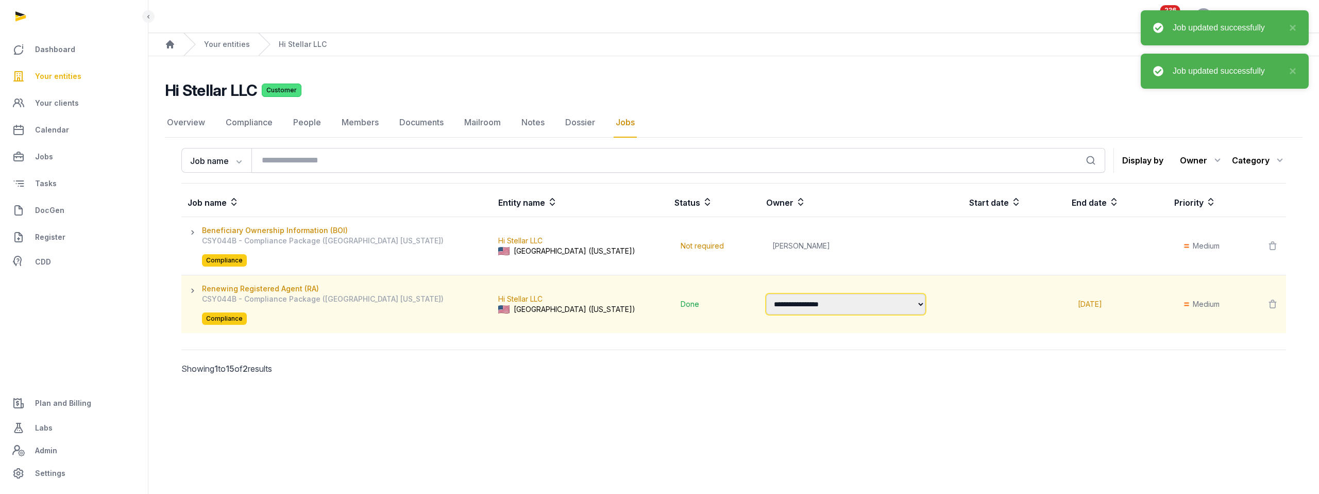
click at [824, 307] on select "**********" at bounding box center [845, 304] width 159 height 21
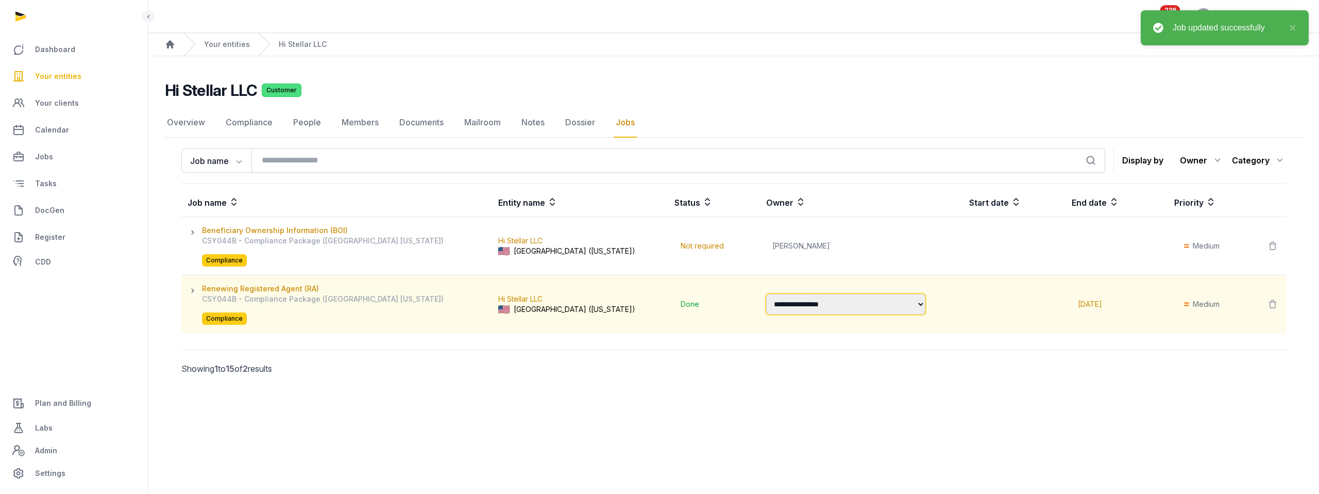
select select "*"
click at [969, 304] on span at bounding box center [1006, 304] width 74 height 21
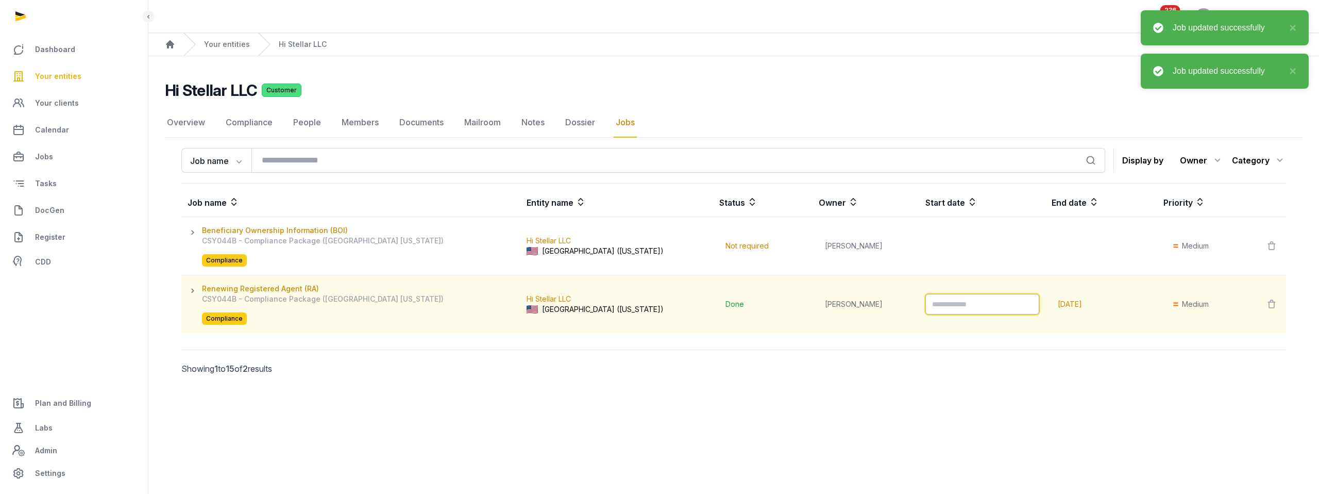
click at [960, 304] on input "Datepicker input" at bounding box center [983, 304] width 114 height 21
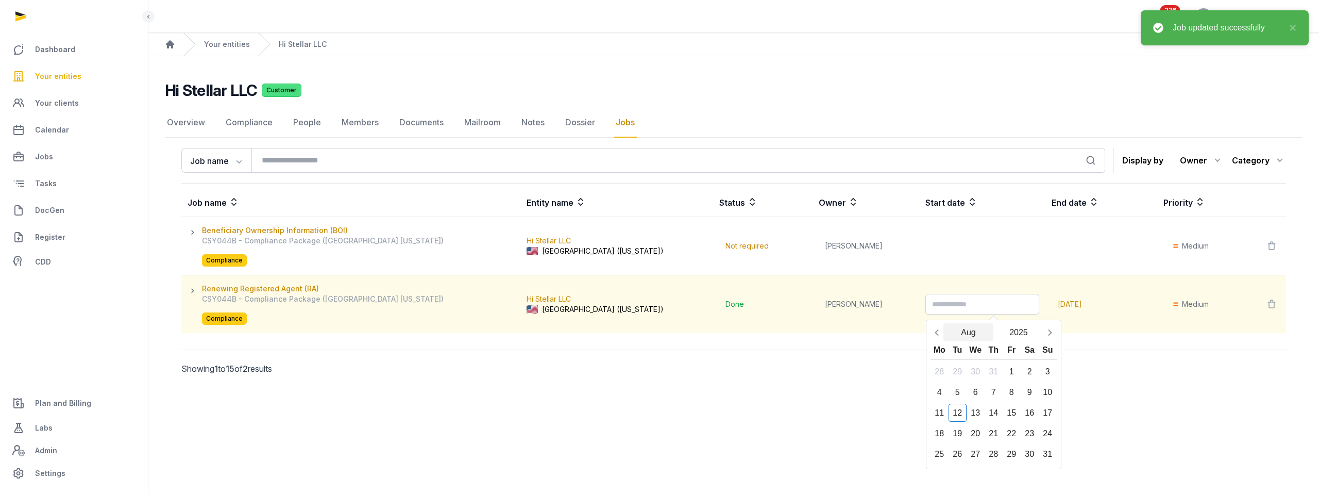
click at [944, 340] on button "Aug" at bounding box center [969, 332] width 51 height 18
click at [972, 374] on div "May" at bounding box center [992, 369] width 41 height 23
click at [994, 329] on button "2025" at bounding box center [1019, 332] width 51 height 18
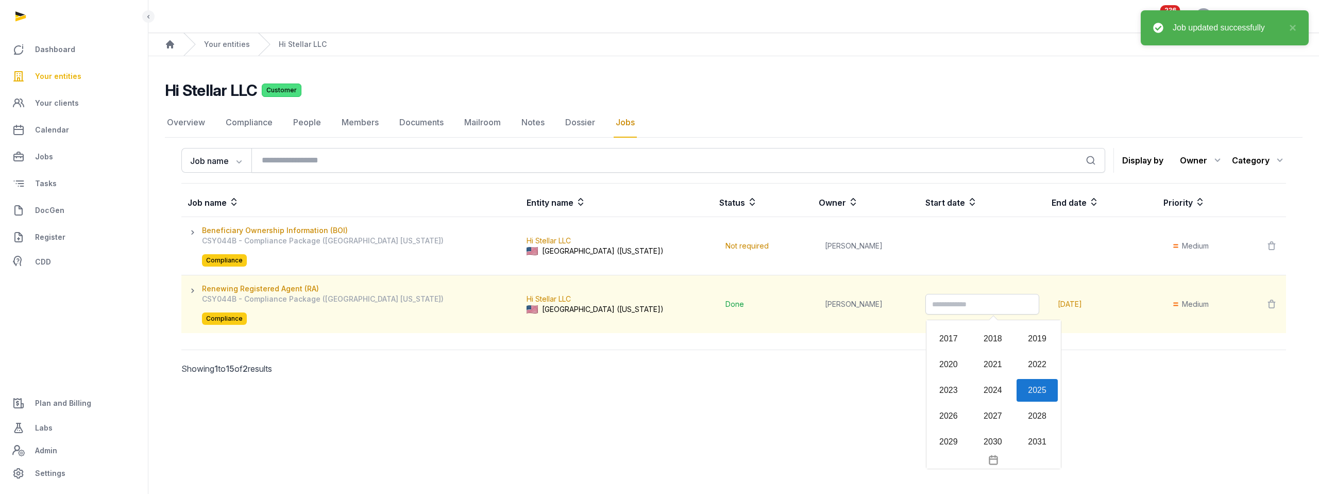
click at [1017, 391] on div "2025" at bounding box center [1037, 390] width 41 height 23
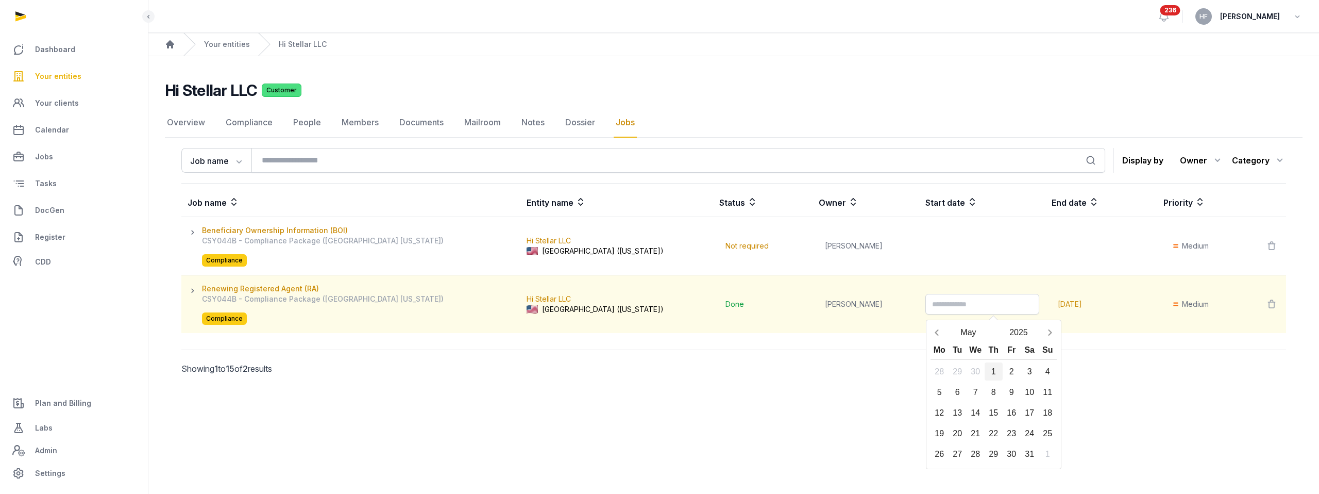
click at [985, 367] on div "1" at bounding box center [994, 371] width 18 height 18
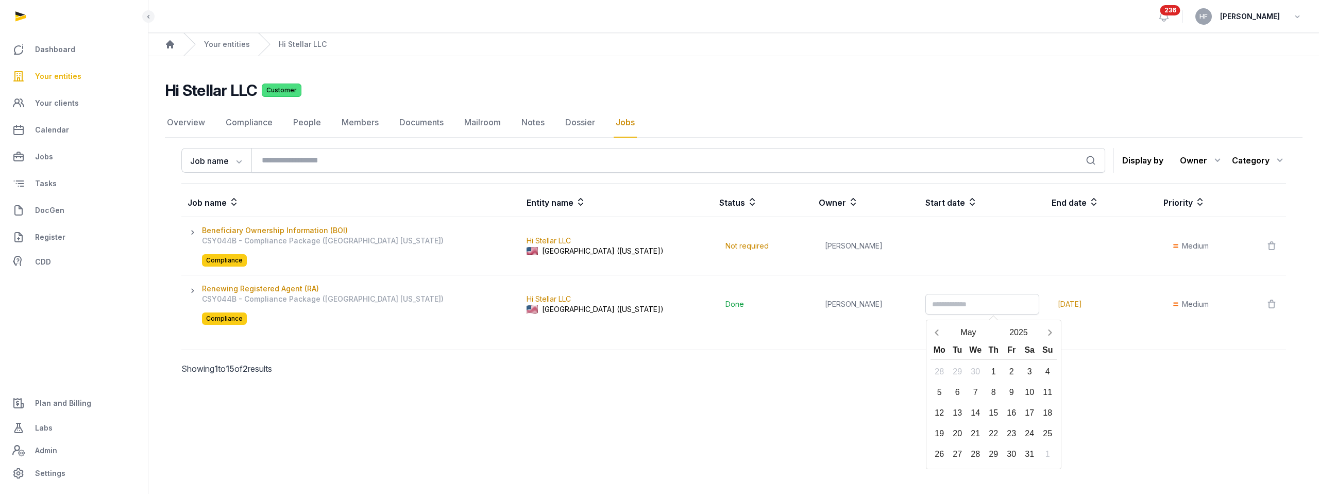
type input "**********"
click at [823, 393] on div "Job name Job name SKU Search Display by Owner All members Ahmad Amirulhafiz And…" at bounding box center [734, 317] width 1138 height 346
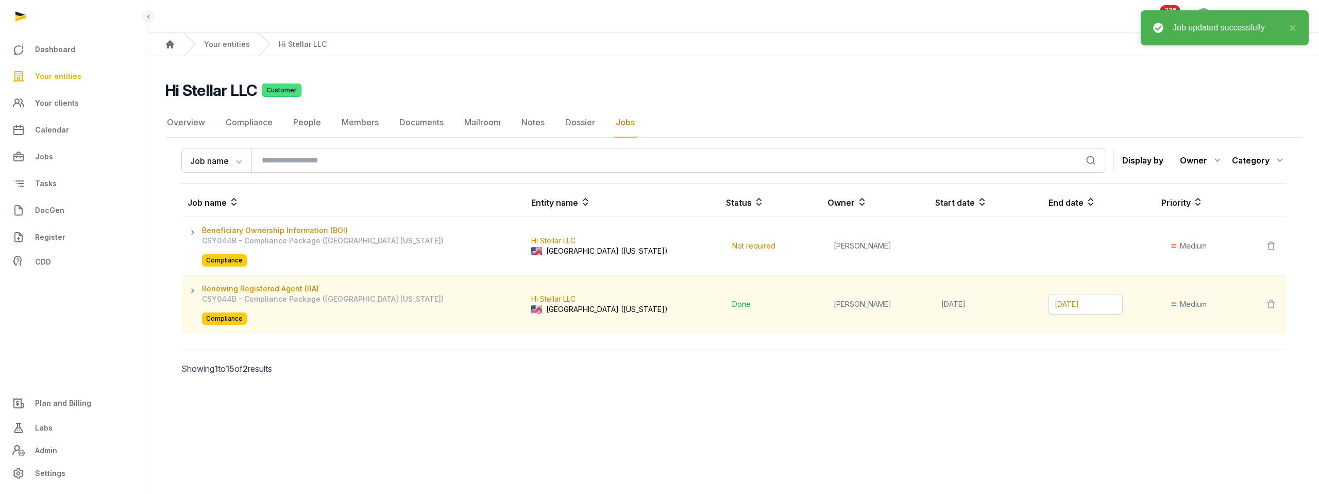
click at [1059, 300] on span "May 18, 2025" at bounding box center [1086, 304] width 74 height 21
click at [1060, 301] on input "**********" at bounding box center [1094, 304] width 114 height 21
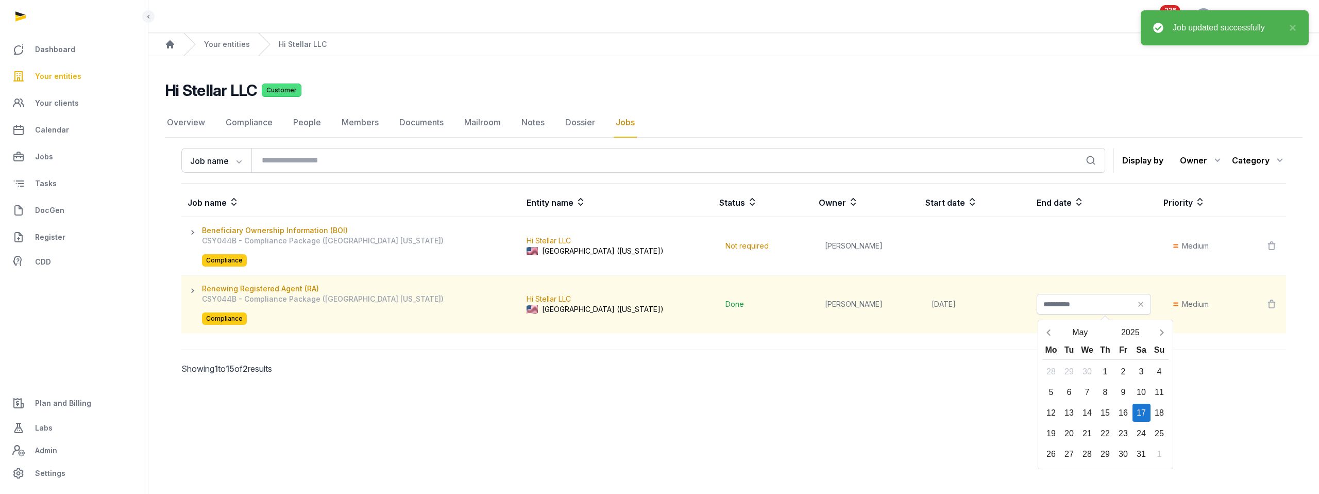
click at [1131, 301] on icon at bounding box center [1141, 304] width 21 height 14
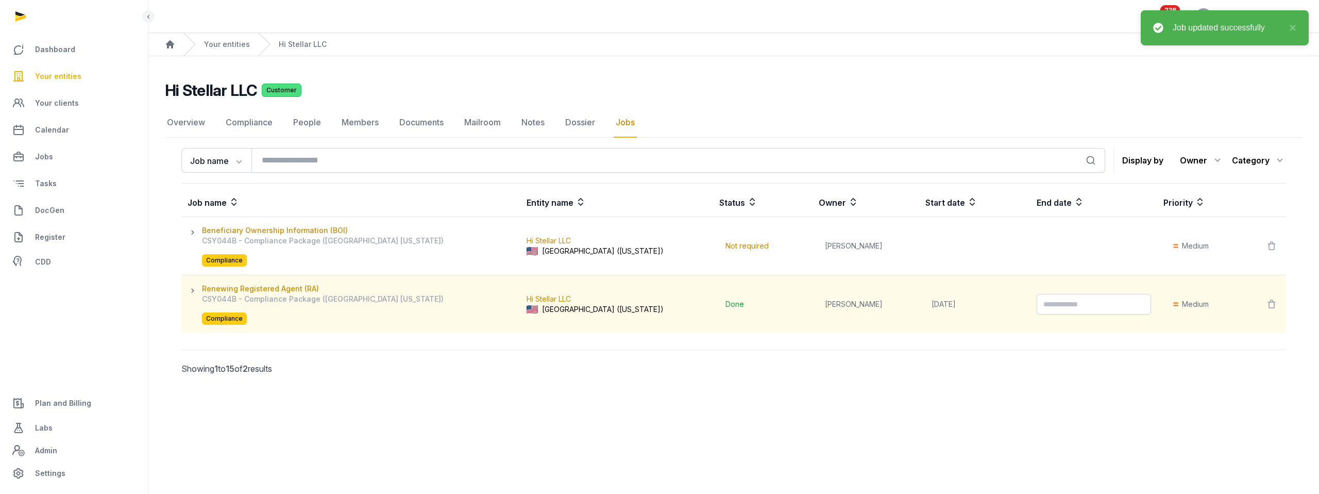
click at [989, 422] on div "Job name Job name SKU Search Display by Owner All members Ahmad Amirulhafiz And…" at bounding box center [734, 317] width 1138 height 346
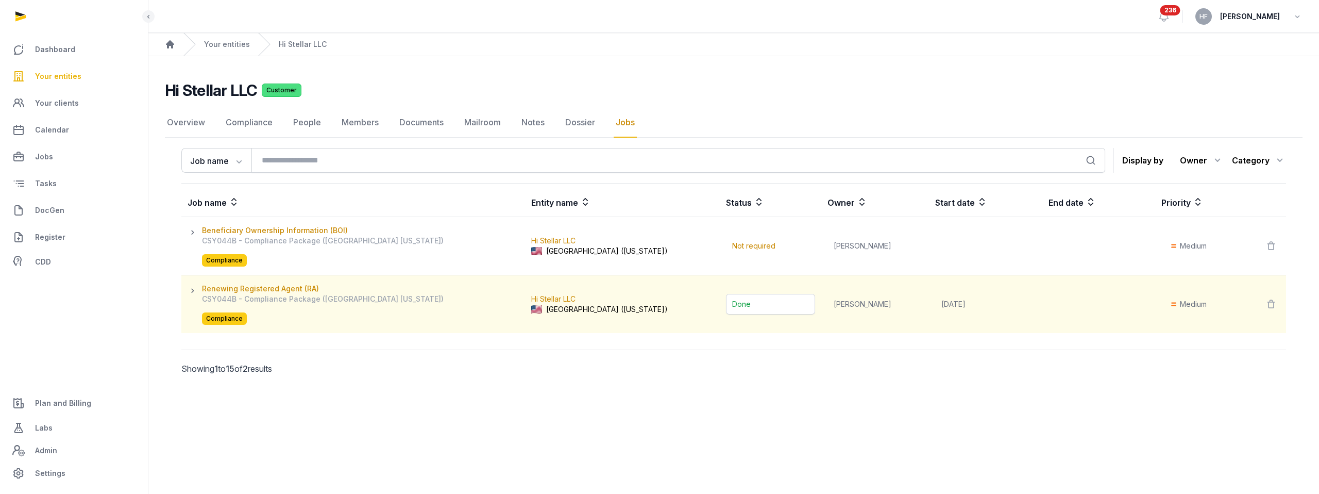
click at [726, 306] on span "Done" at bounding box center [770, 304] width 89 height 21
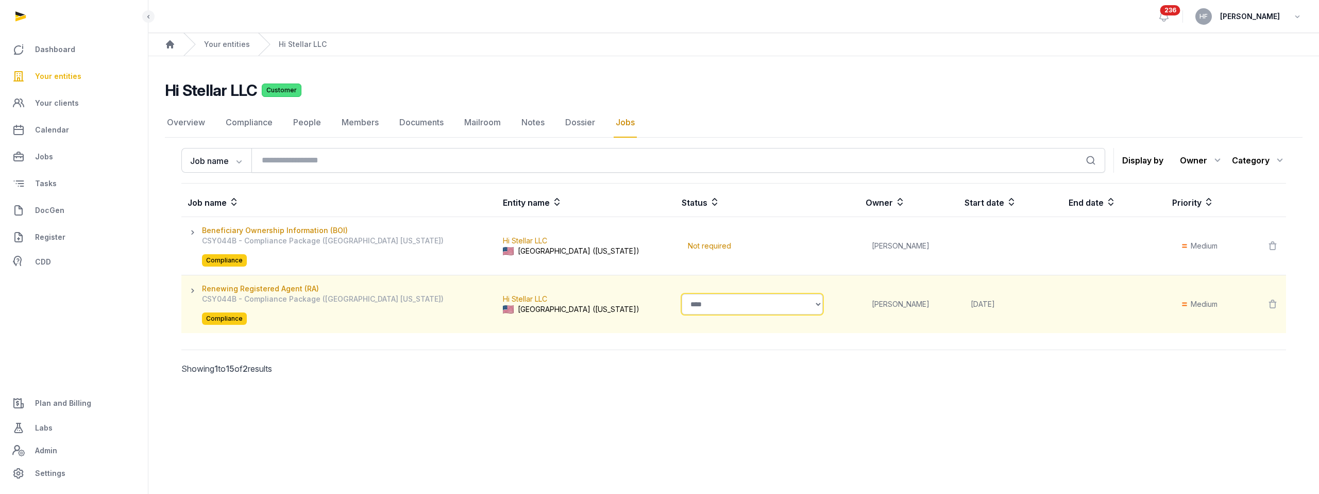
click at [682, 306] on select "**********" at bounding box center [752, 304] width 141 height 21
select select "**********"
click at [687, 399] on div "Job name Job name SKU Search Display by Owner All members Ahmad Amirulhafiz And…" at bounding box center [734, 317] width 1138 height 346
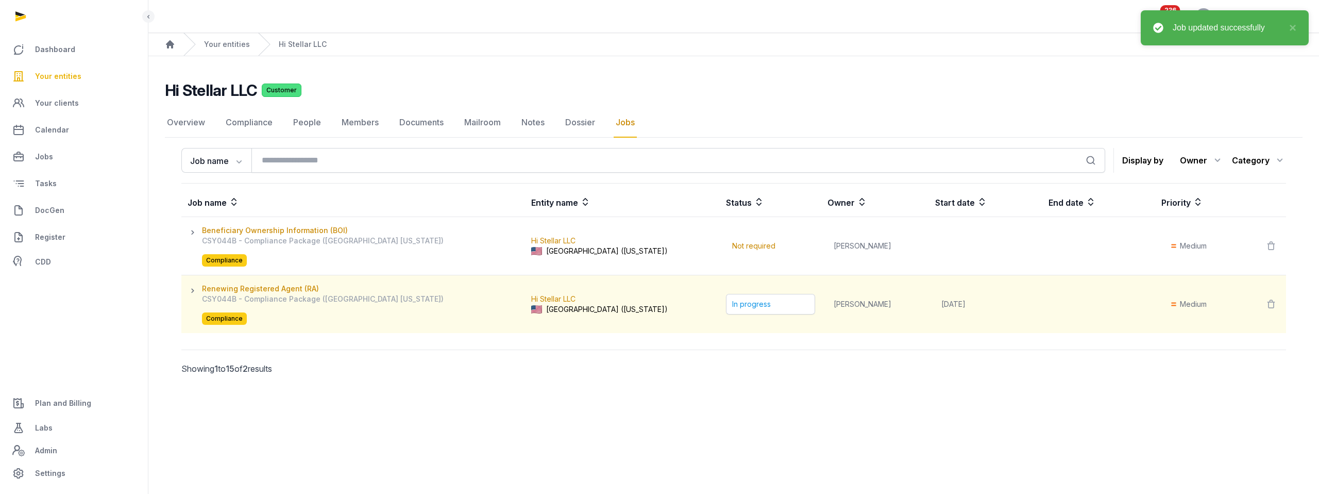
click at [726, 299] on span "In progress" at bounding box center [770, 304] width 89 height 21
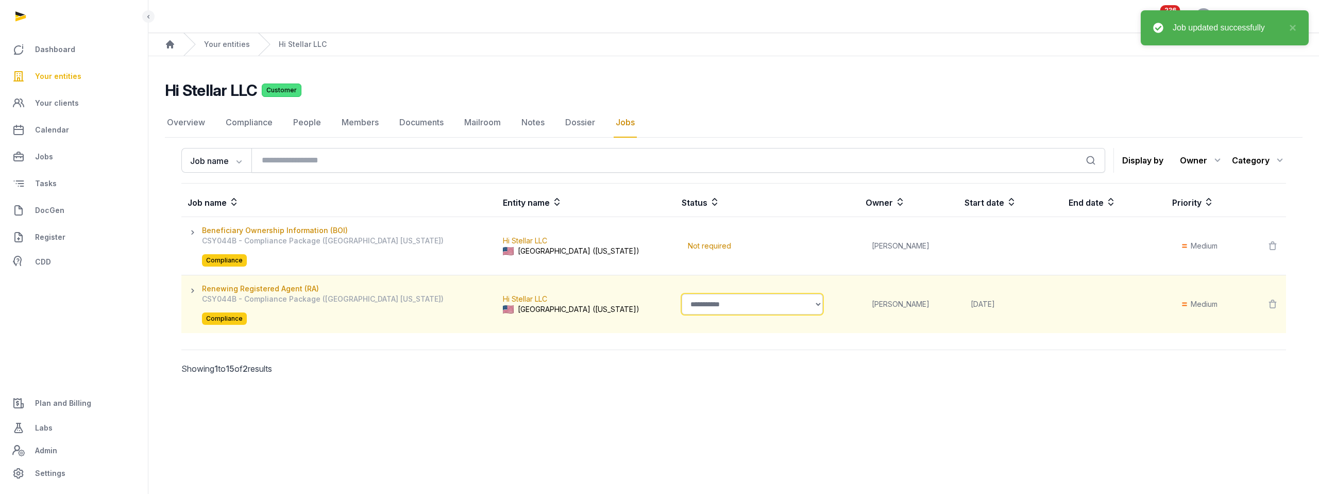
click at [691, 306] on select "**********" at bounding box center [752, 304] width 141 height 21
select select "****"
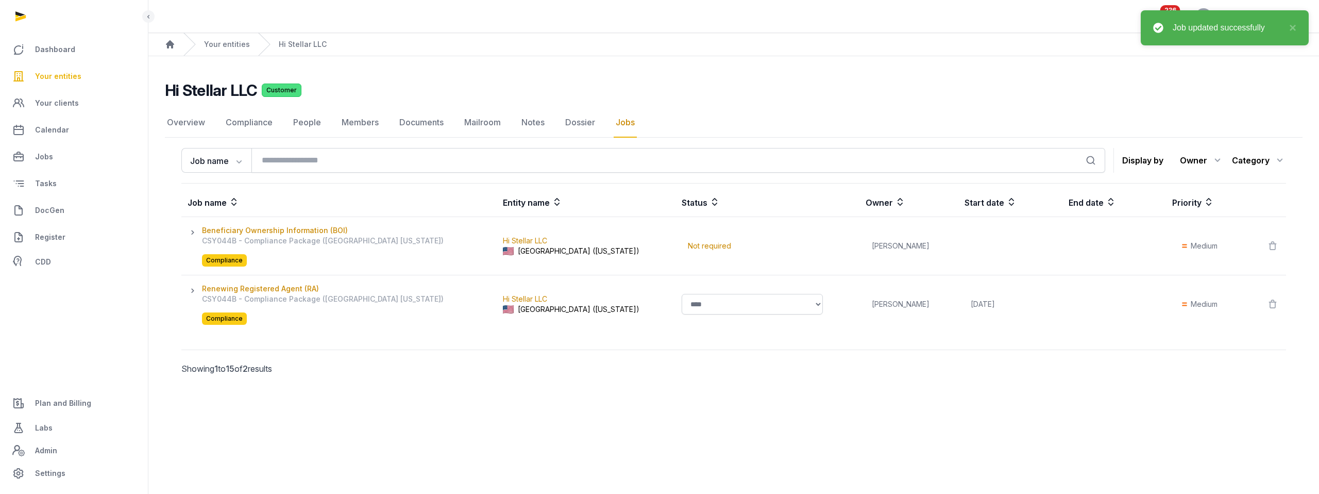
click at [820, 408] on div "Job name Job name SKU Search Display by Owner All members Ahmad Amirulhafiz And…" at bounding box center [734, 317] width 1138 height 346
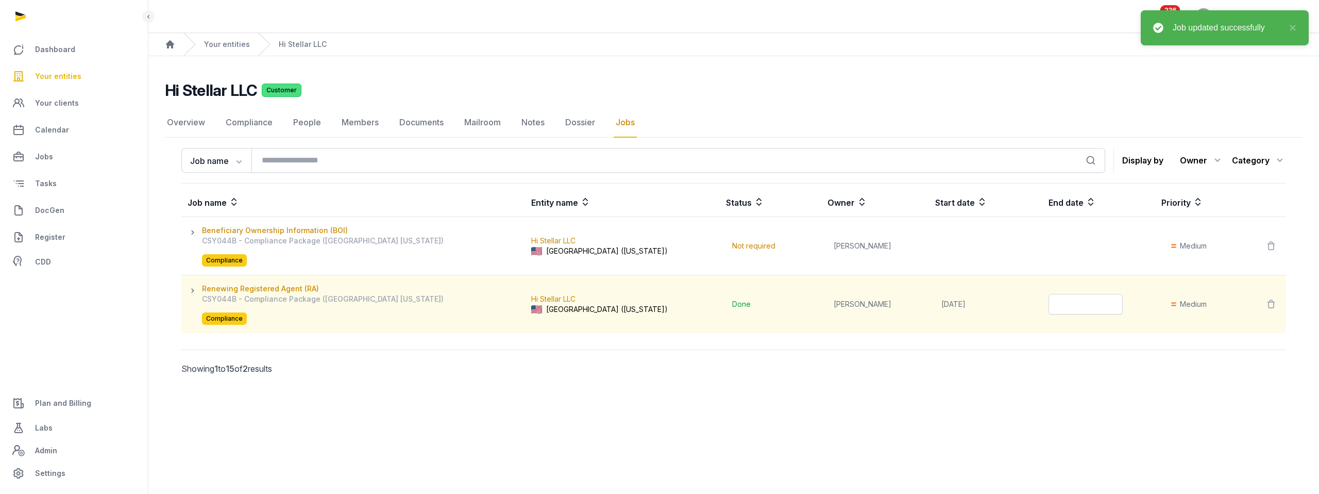
click at [1060, 309] on span at bounding box center [1086, 304] width 74 height 21
click at [1060, 309] on input "Datepicker input" at bounding box center [1094, 304] width 114 height 21
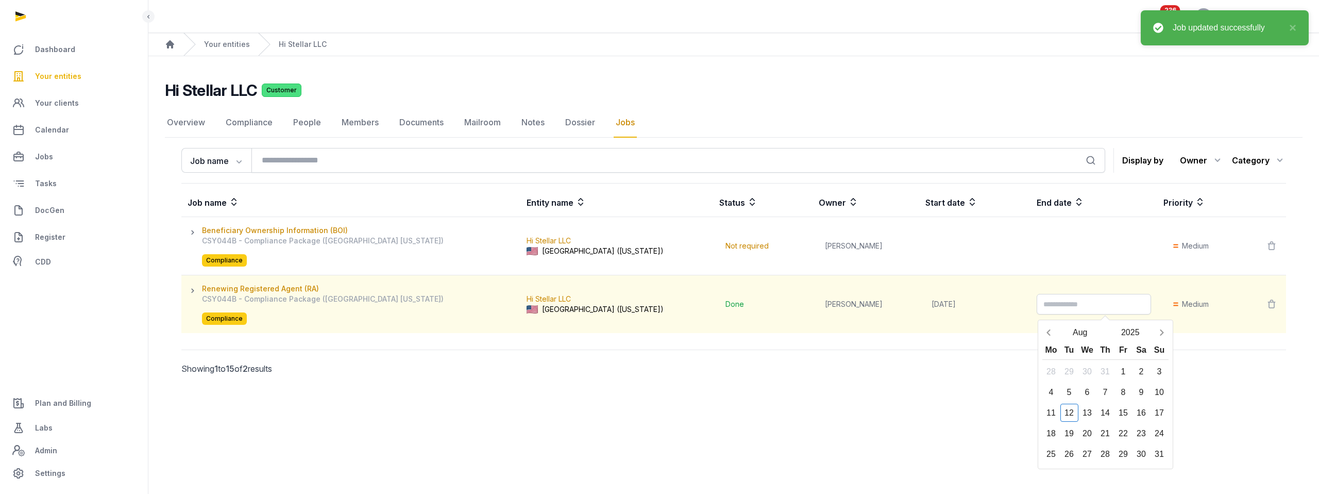
click at [888, 450] on div "Job name Job name SKU Search Display by Owner All members Ahmad Amirulhafiz And…" at bounding box center [734, 317] width 1138 height 346
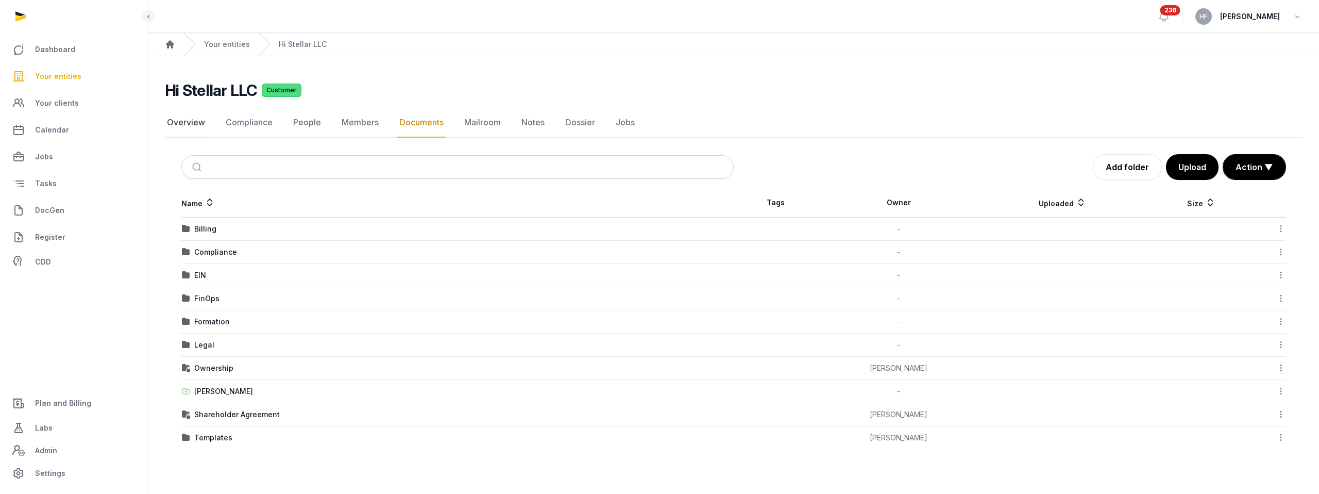
click at [176, 122] on link "Overview" at bounding box center [186, 123] width 42 height 30
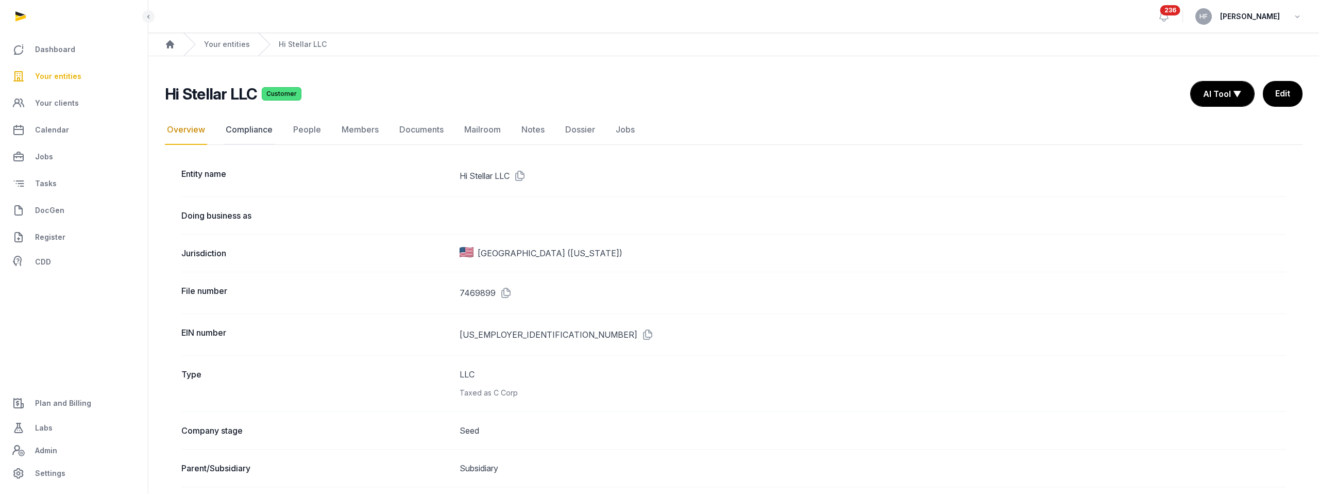
click at [262, 132] on link "Compliance" at bounding box center [249, 130] width 51 height 30
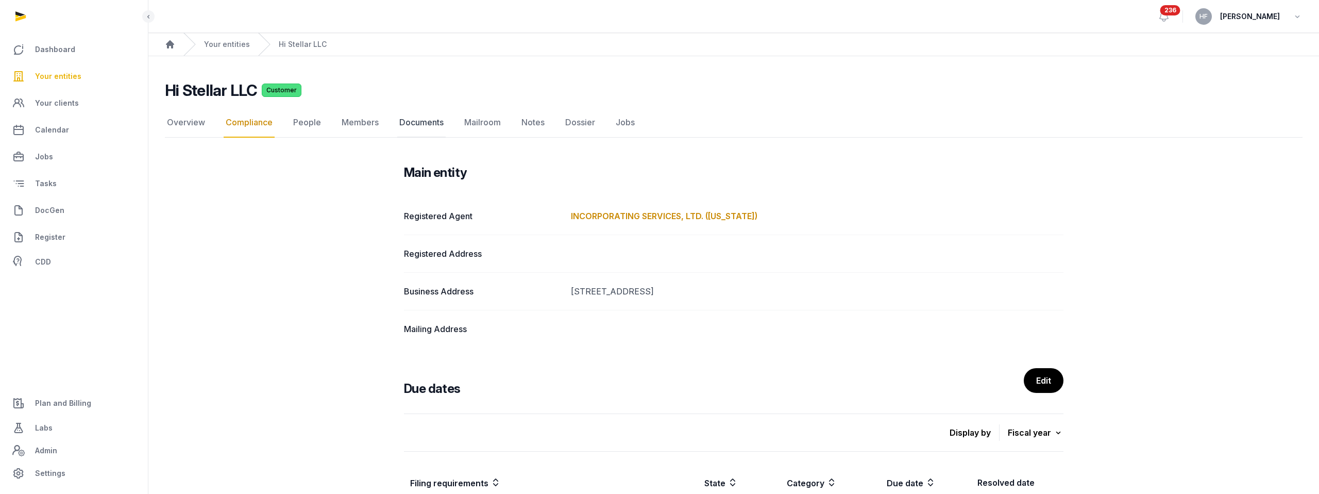
click at [437, 123] on link "Documents" at bounding box center [421, 123] width 48 height 30
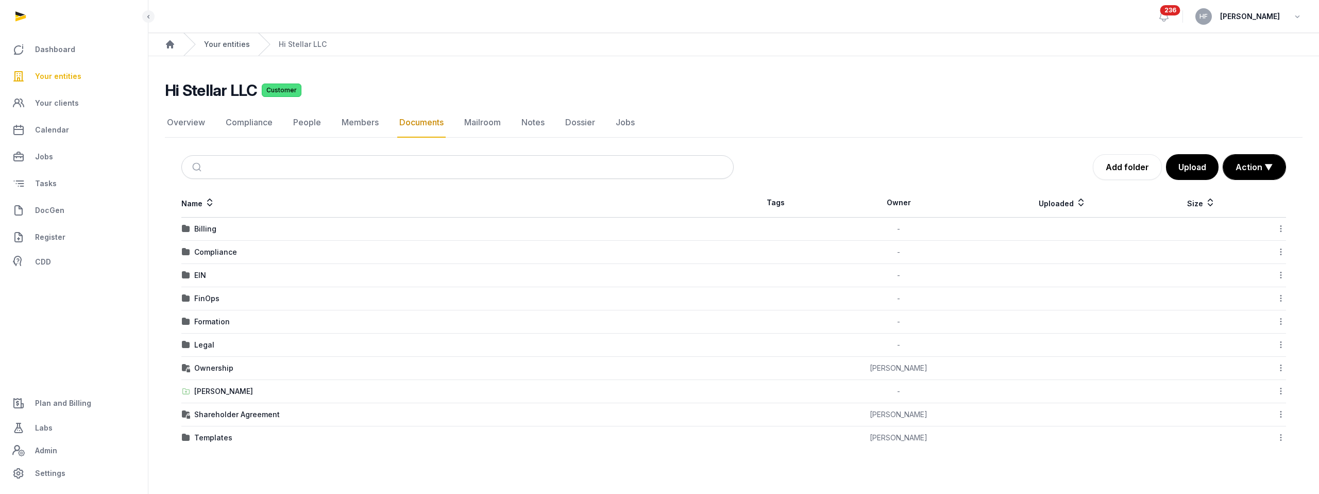
click at [229, 47] on link "Your entities" at bounding box center [227, 44] width 46 height 10
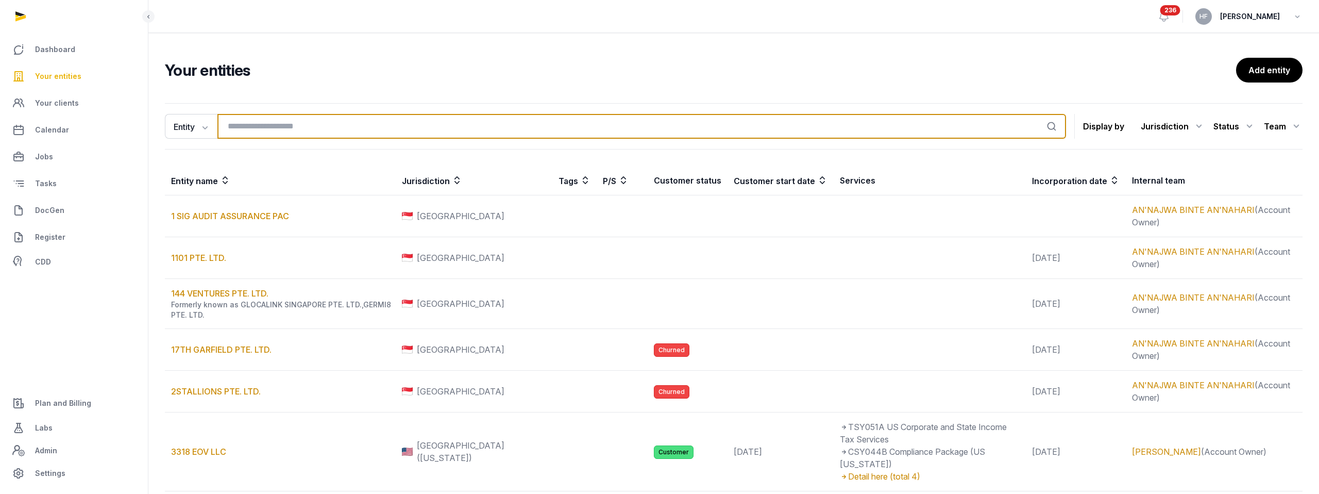
click at [308, 125] on input "search" at bounding box center [641, 126] width 849 height 25
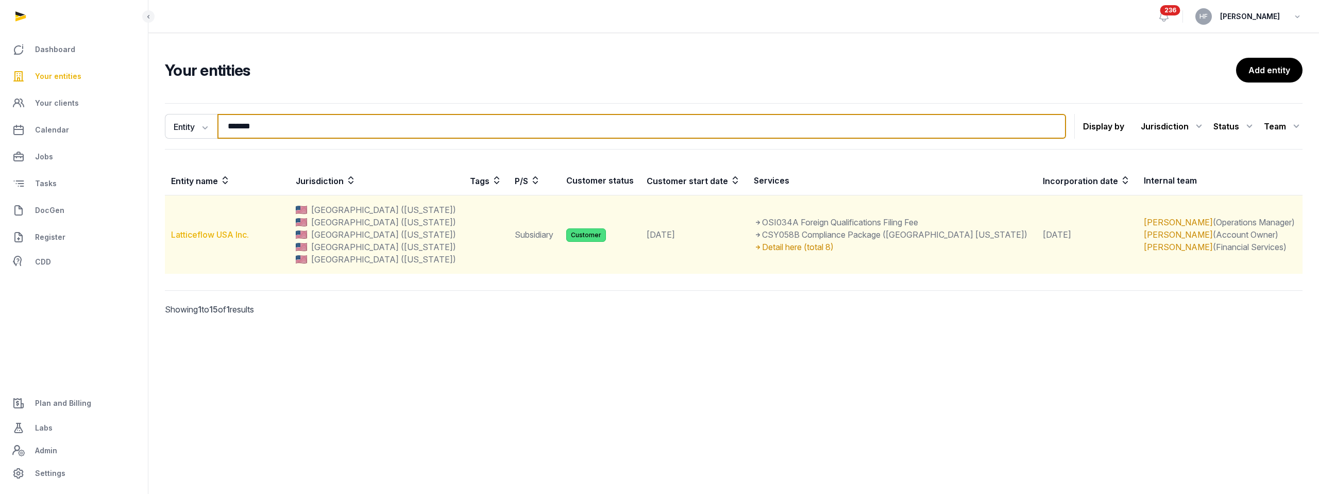
type input "*******"
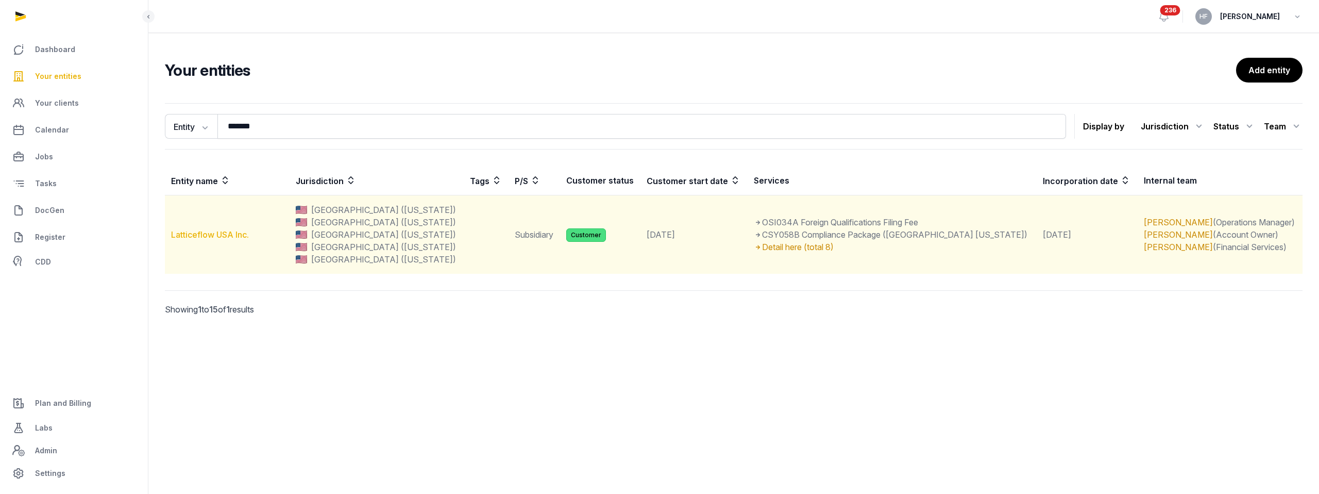
click at [214, 231] on link "Latticeflow USA Inc." at bounding box center [210, 234] width 78 height 10
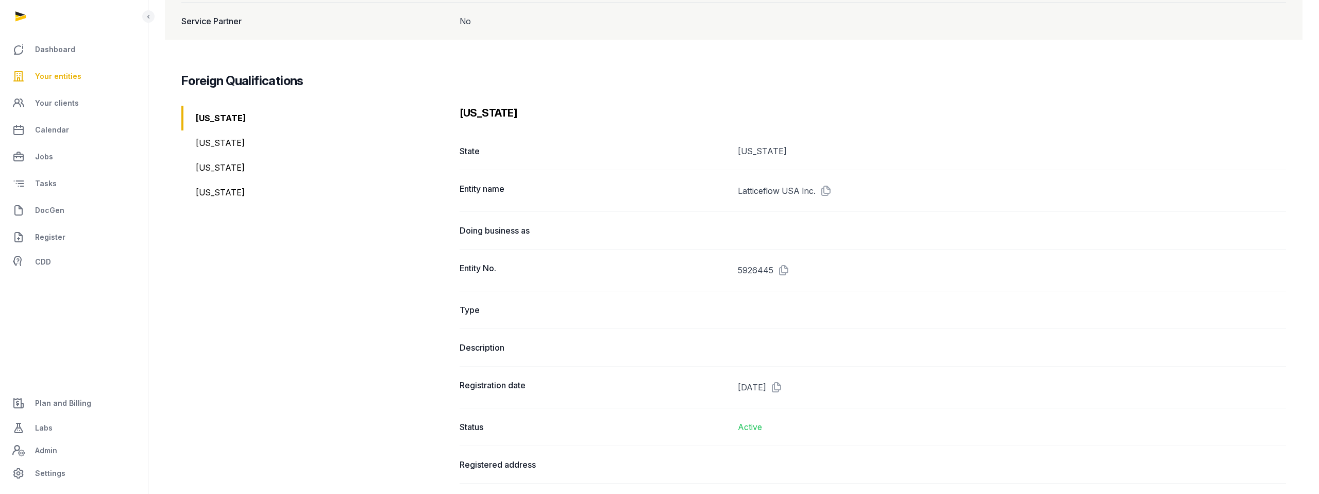
scroll to position [1183, 0]
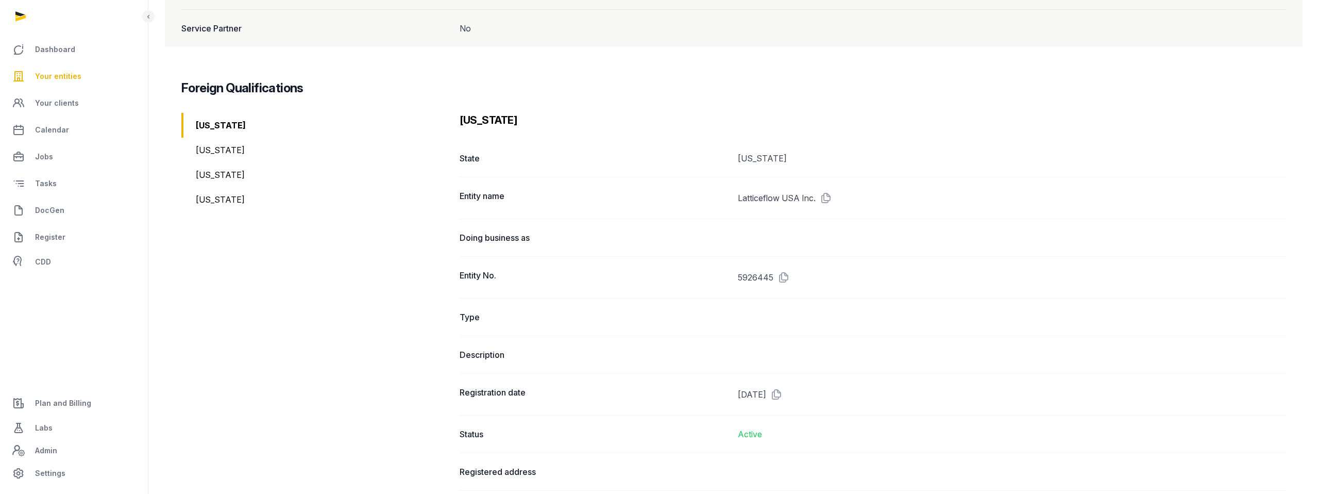
click at [206, 162] on div "Michigan" at bounding box center [316, 174] width 270 height 25
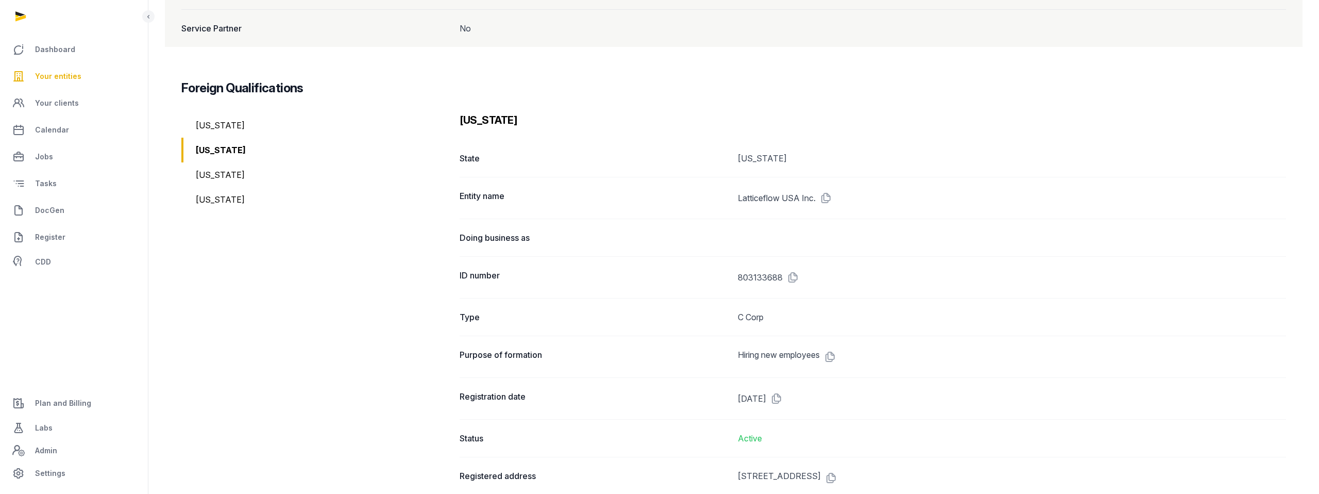
click at [206, 187] on div "Virginia" at bounding box center [316, 199] width 270 height 25
click at [216, 206] on div "Colorado" at bounding box center [316, 199] width 270 height 25
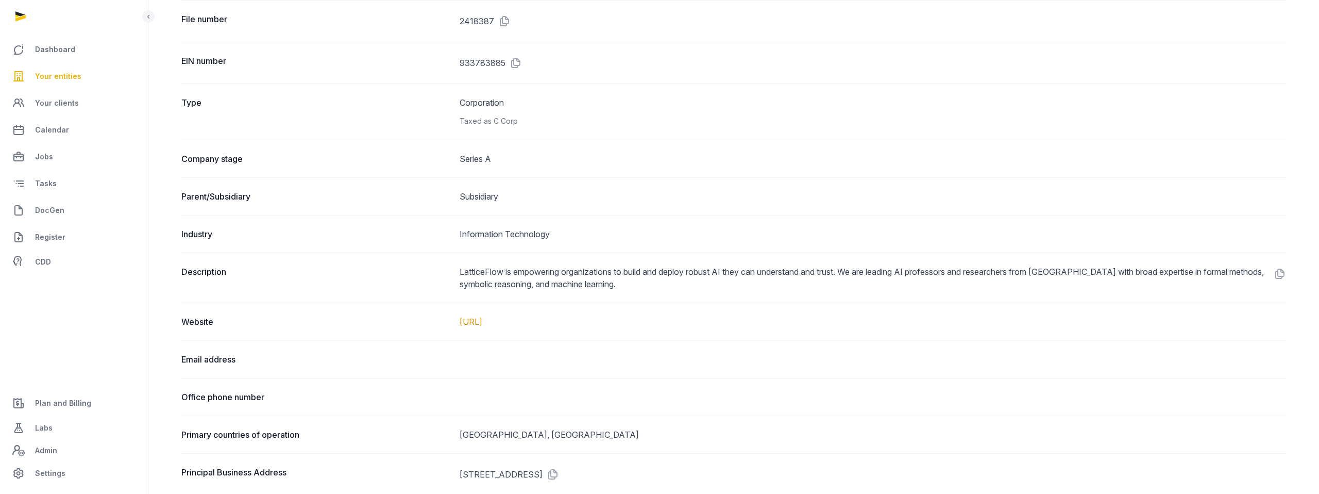
scroll to position [0, 0]
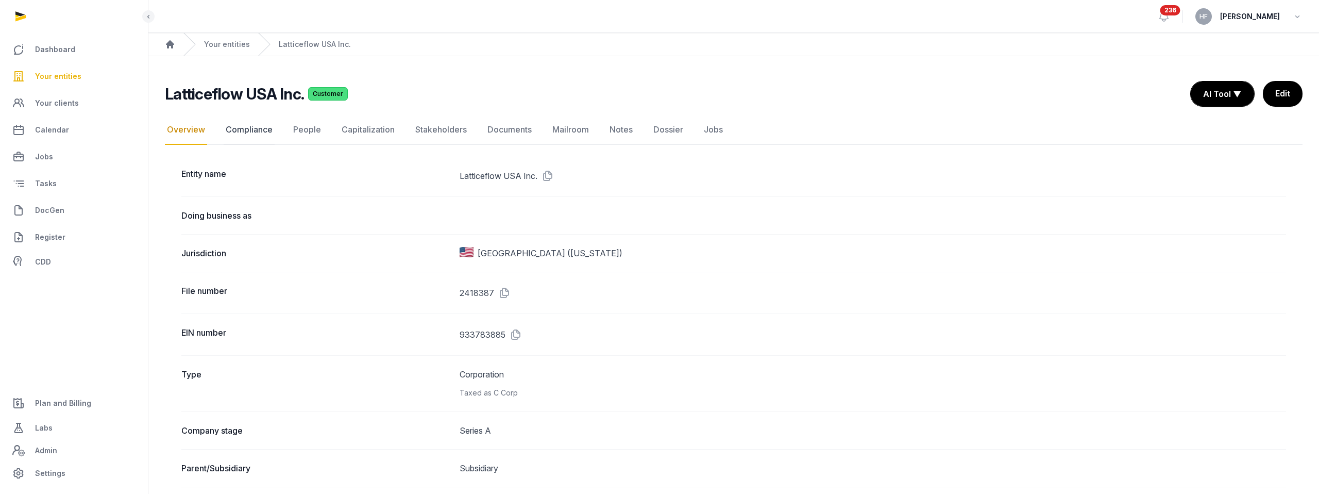
click at [236, 130] on link "Compliance" at bounding box center [249, 130] width 51 height 30
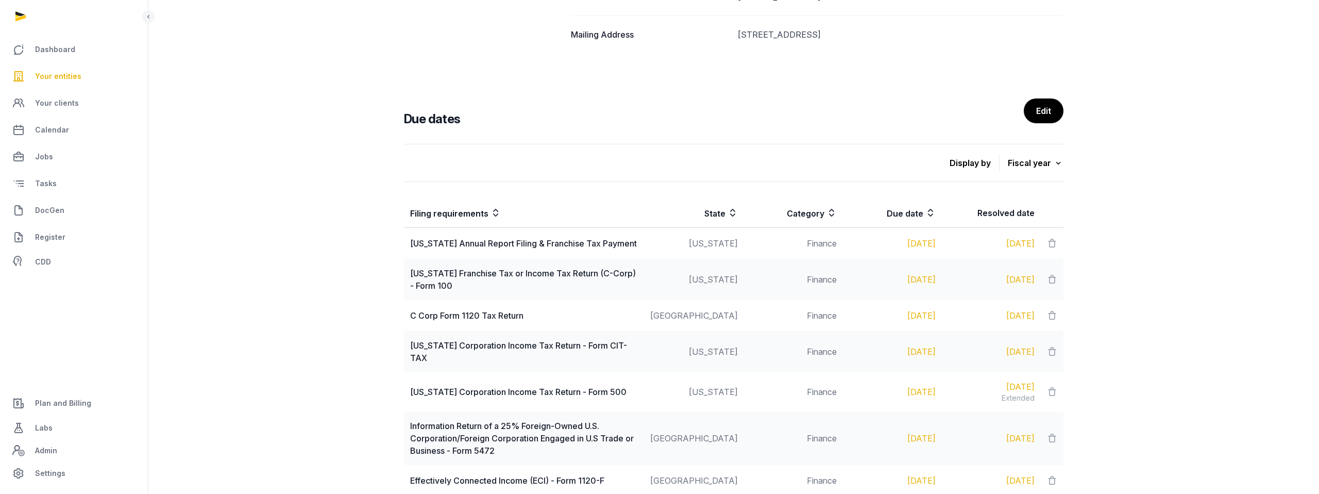
scroll to position [578, 0]
click at [1035, 159] on div "Fiscal year" at bounding box center [1036, 160] width 56 height 14
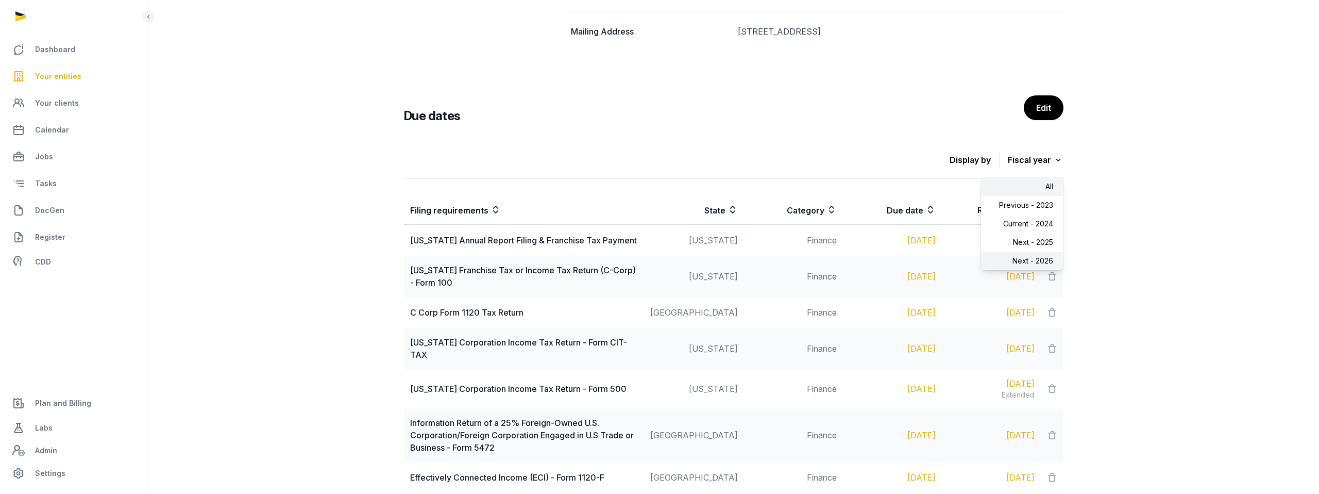
click at [1042, 261] on div "Next - 2026" at bounding box center [1022, 260] width 82 height 19
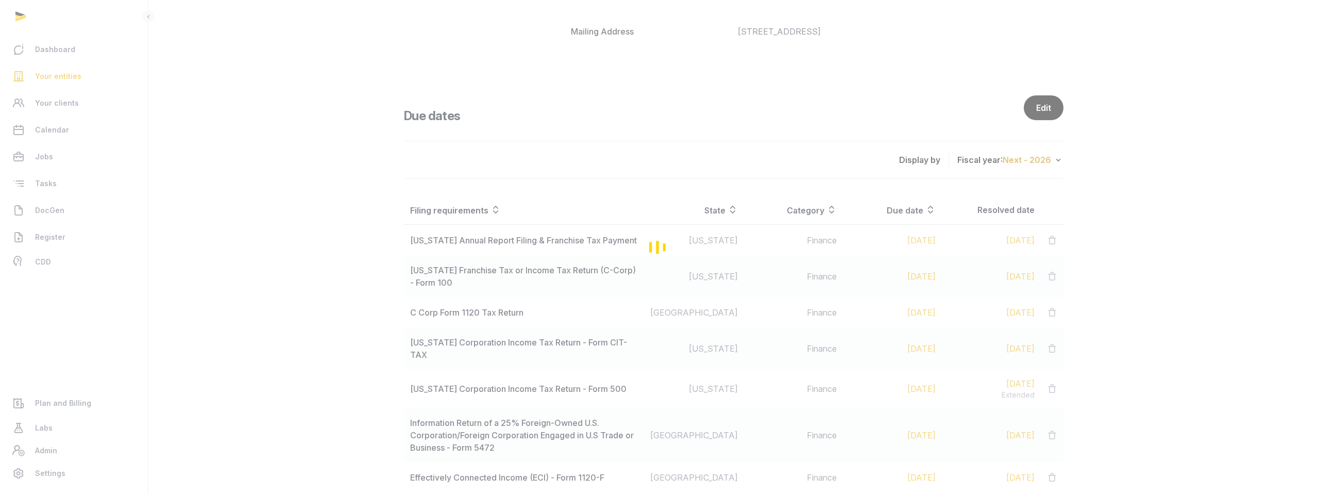
scroll to position [524, 0]
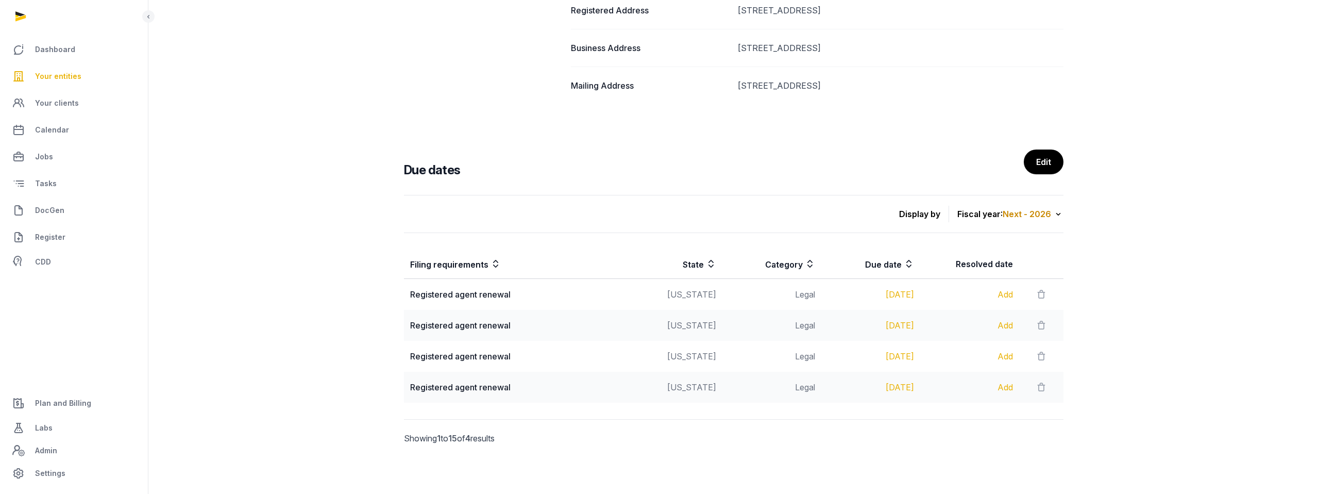
click at [1049, 210] on span "Next - 2026" at bounding box center [1027, 214] width 48 height 10
click at [1044, 290] on div "Next - 2025" at bounding box center [1022, 296] width 82 height 19
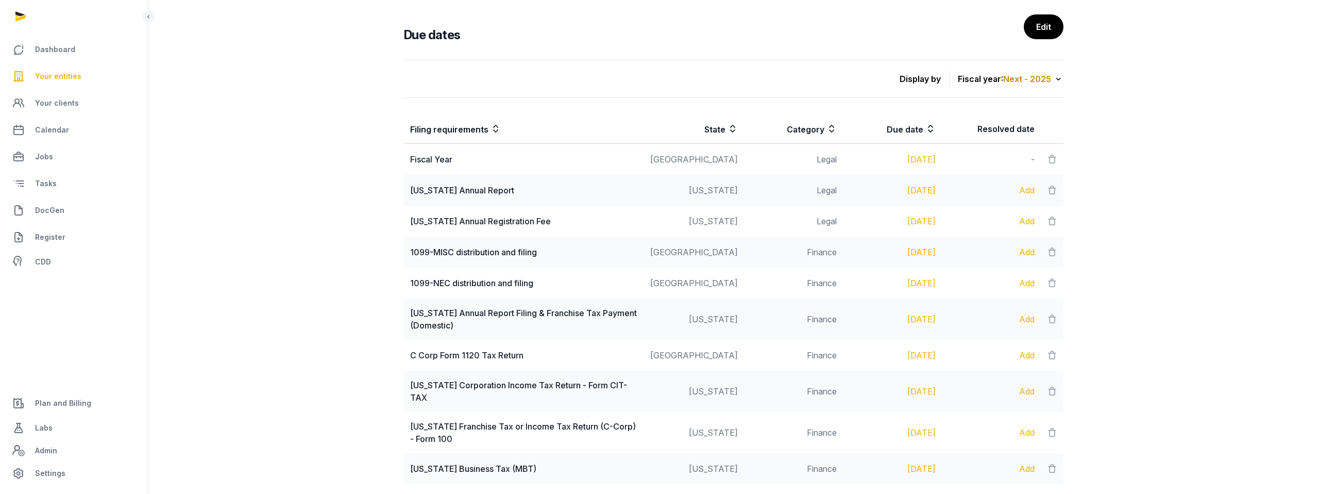
scroll to position [652, 0]
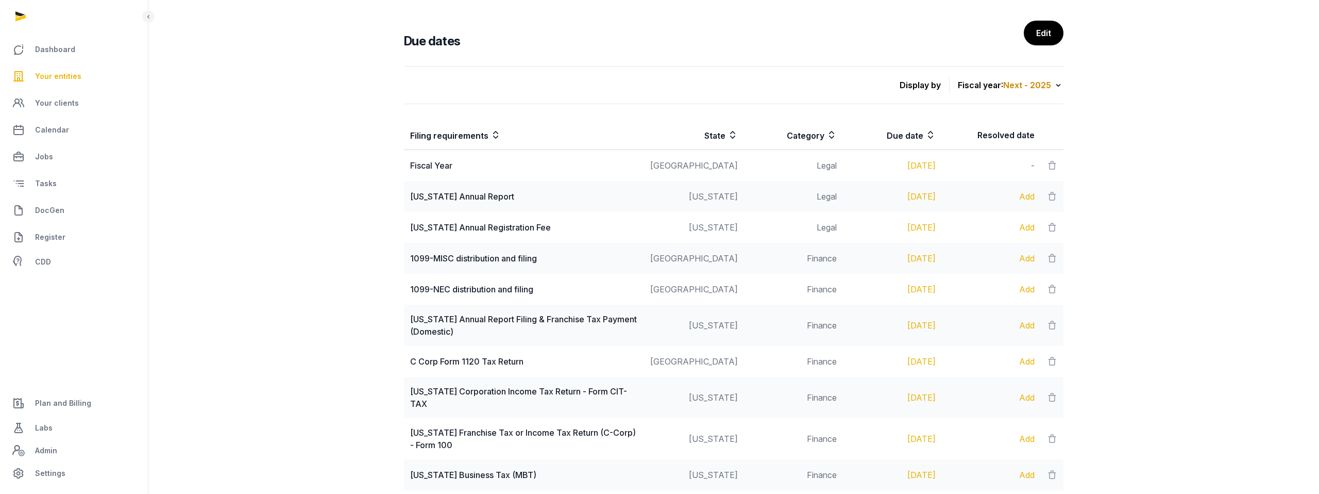
click at [1043, 80] on span "Next - 2025" at bounding box center [1027, 85] width 48 height 10
click at [1047, 177] on div "Current - 2024" at bounding box center [1022, 186] width 82 height 19
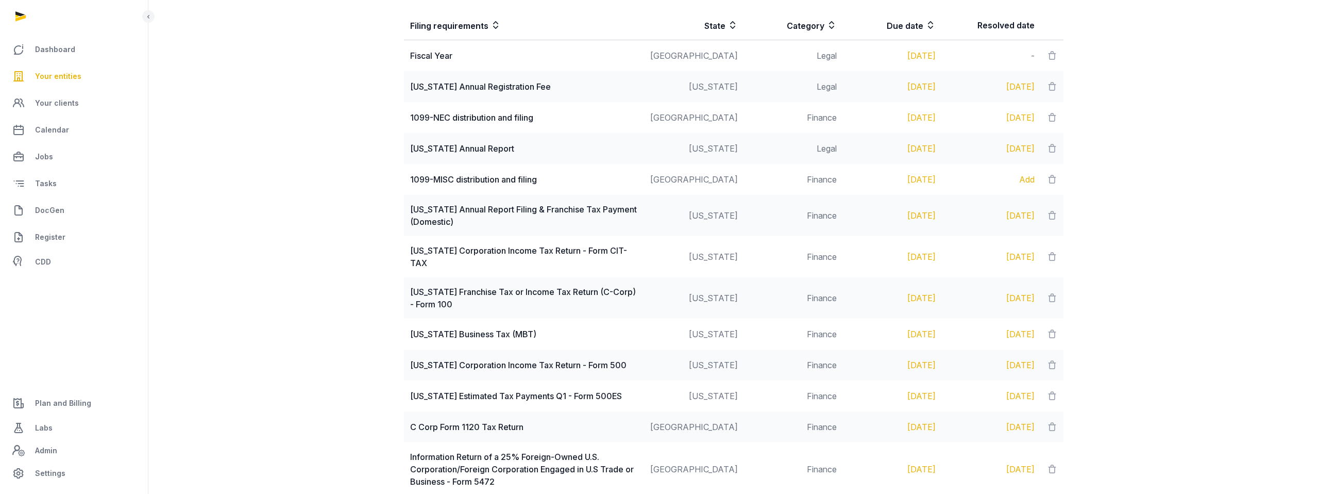
scroll to position [763, 0]
click at [1050, 178] on icon at bounding box center [1052, 178] width 10 height 14
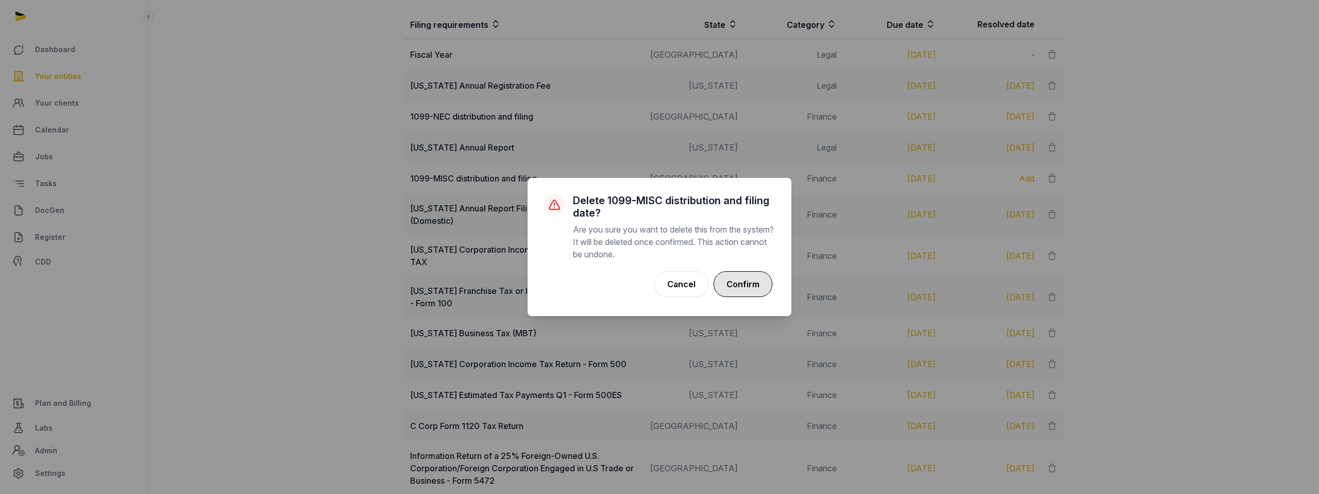
click at [743, 288] on button "Confirm" at bounding box center [743, 284] width 59 height 26
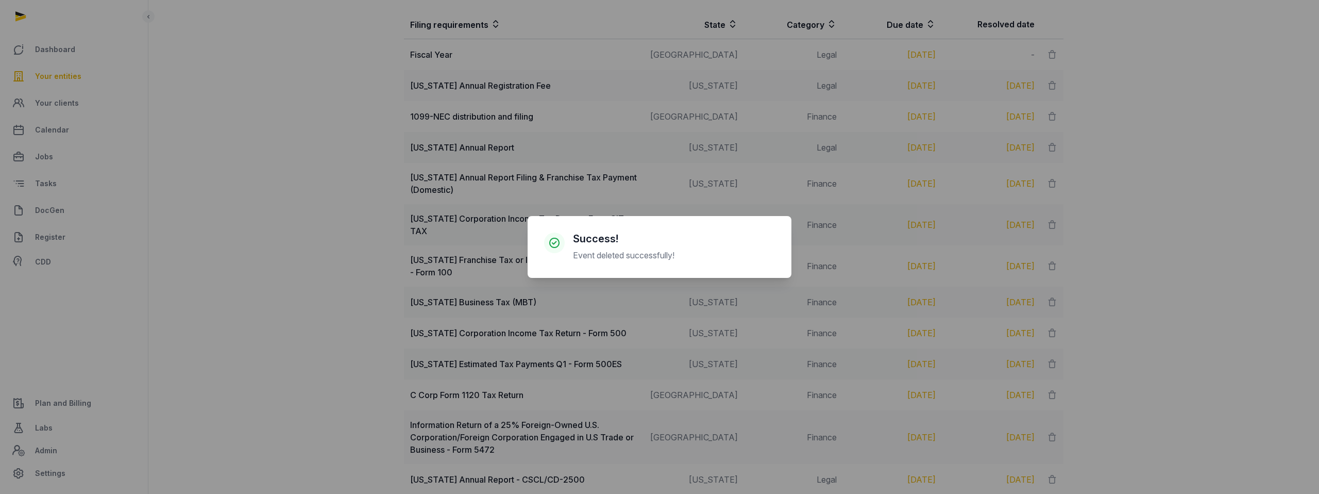
click at [1105, 264] on div "× Success! Event deleted successfully! Cancel No OK" at bounding box center [659, 247] width 1319 height 494
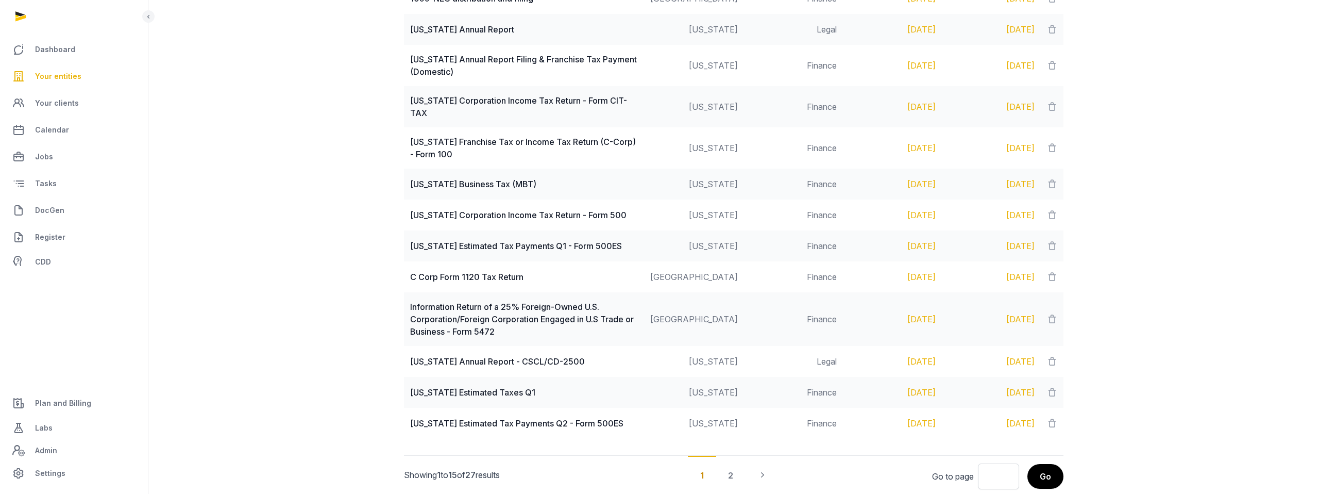
scroll to position [908, 0]
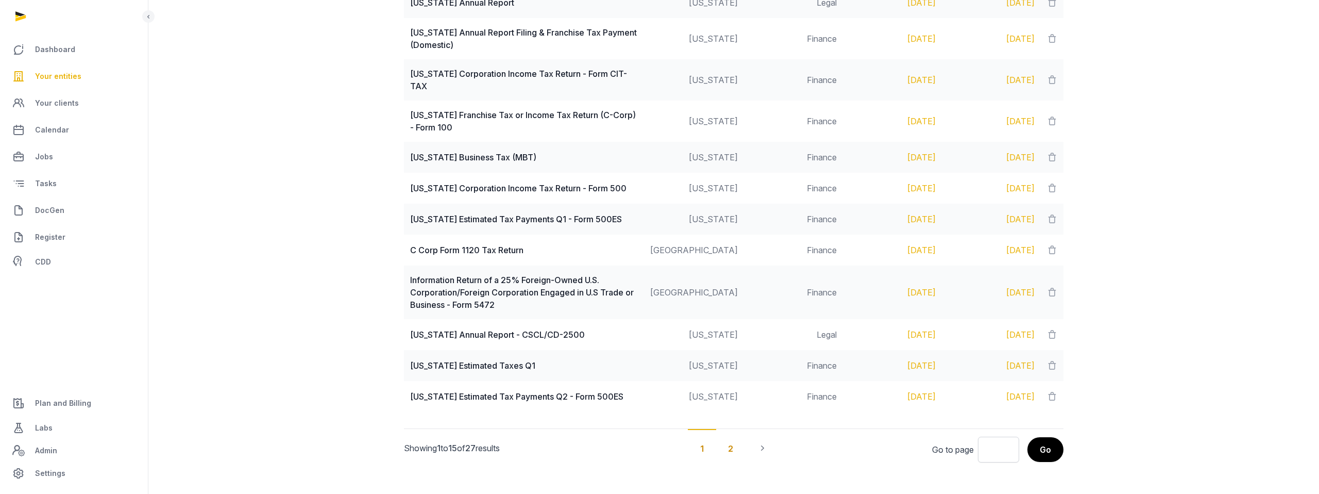
click at [732, 435] on div "2" at bounding box center [731, 448] width 30 height 38
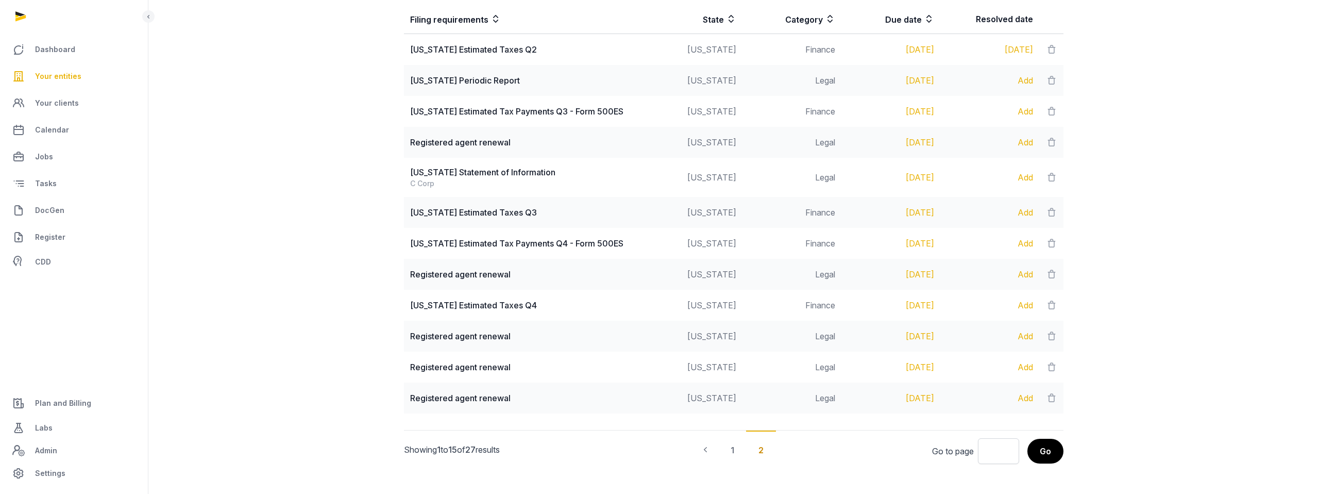
scroll to position [780, 0]
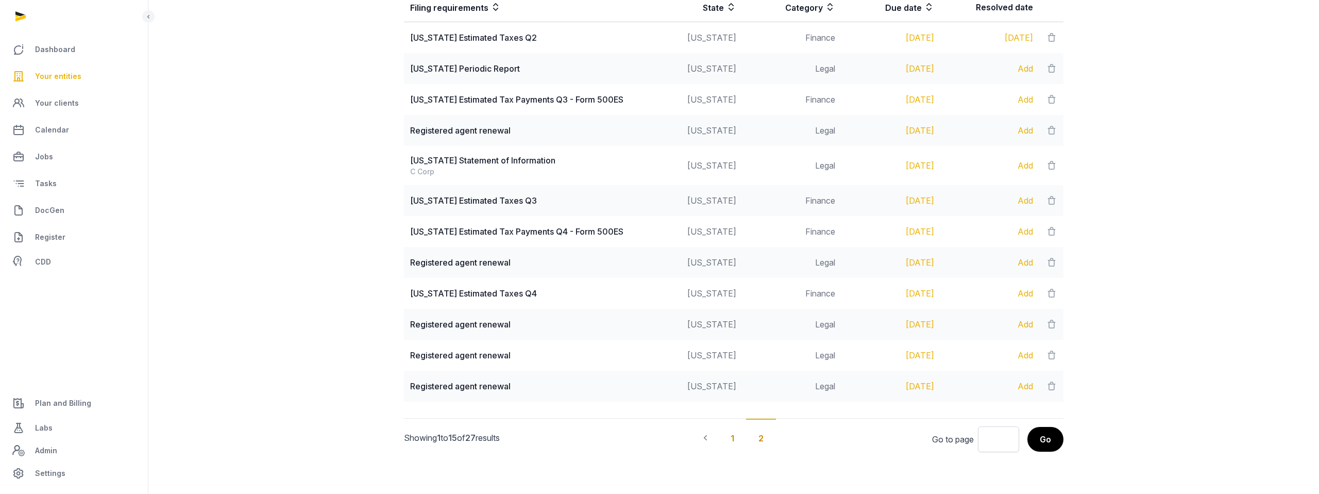
click at [735, 440] on div "1" at bounding box center [732, 437] width 28 height 38
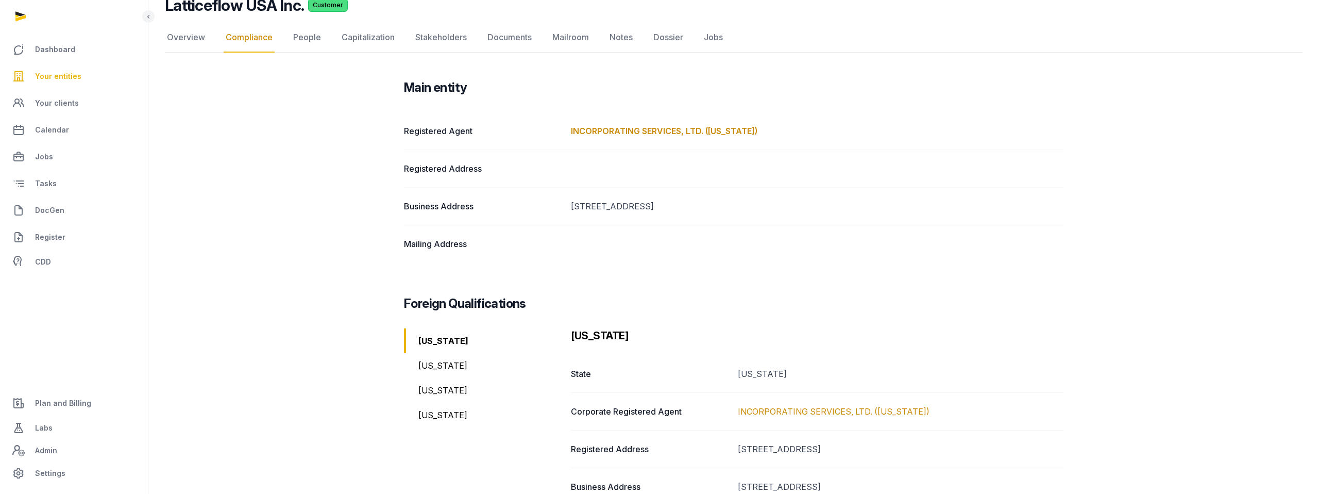
scroll to position [0, 0]
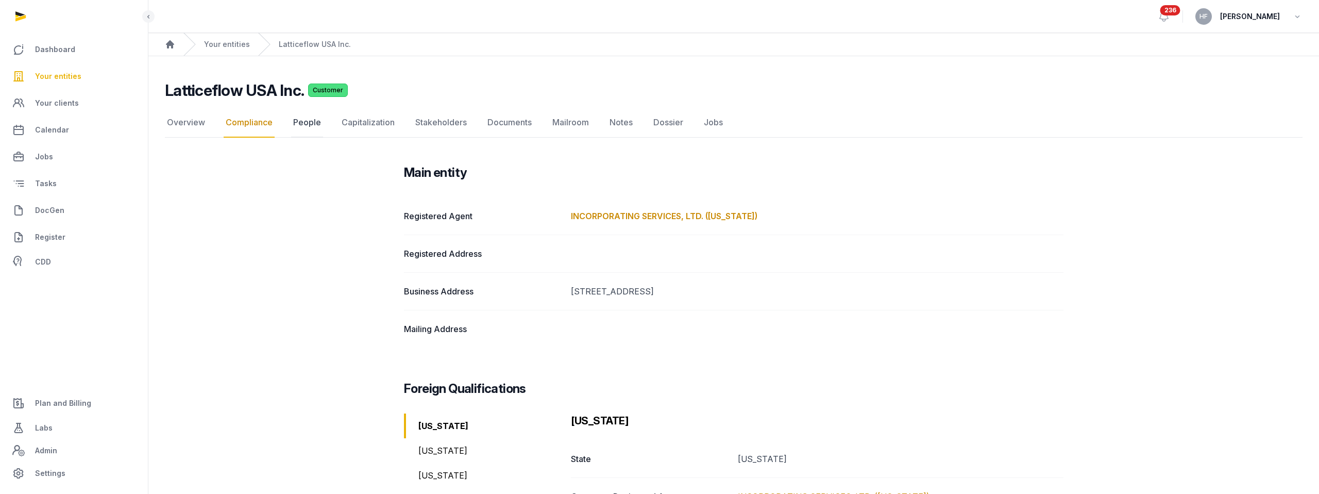
click at [312, 125] on link "People" at bounding box center [307, 123] width 32 height 30
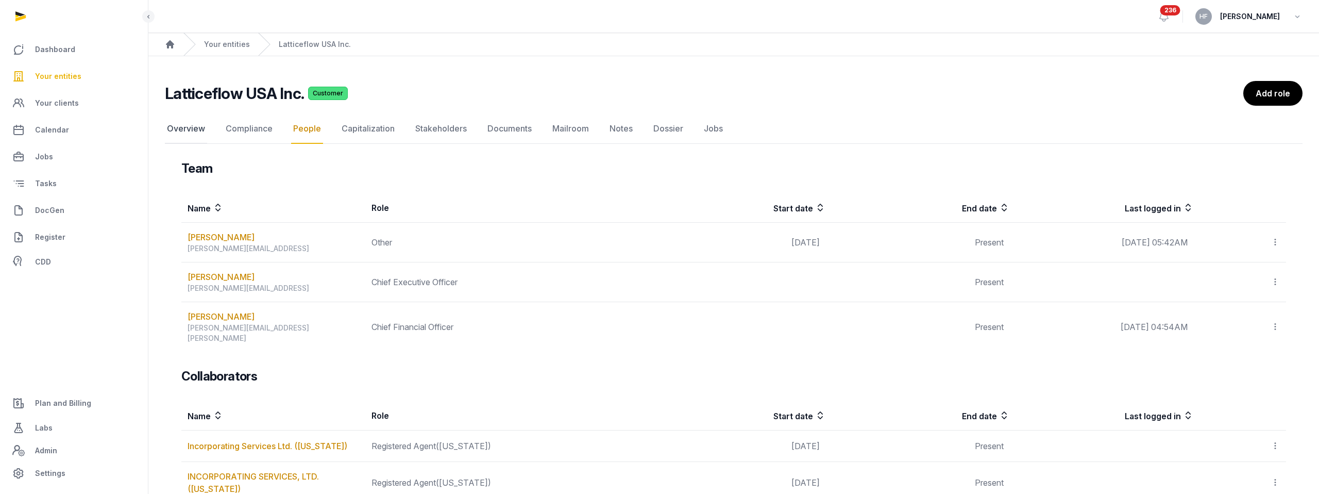
click at [183, 127] on link "Overview" at bounding box center [186, 129] width 42 height 30
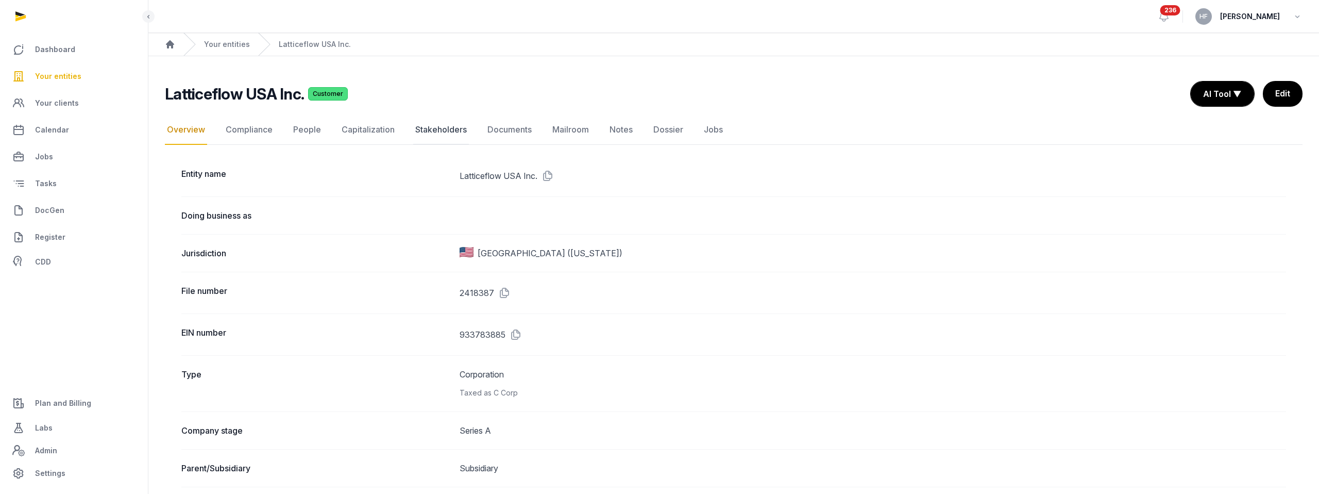
click at [438, 128] on link "Stakeholders" at bounding box center [441, 130] width 56 height 30
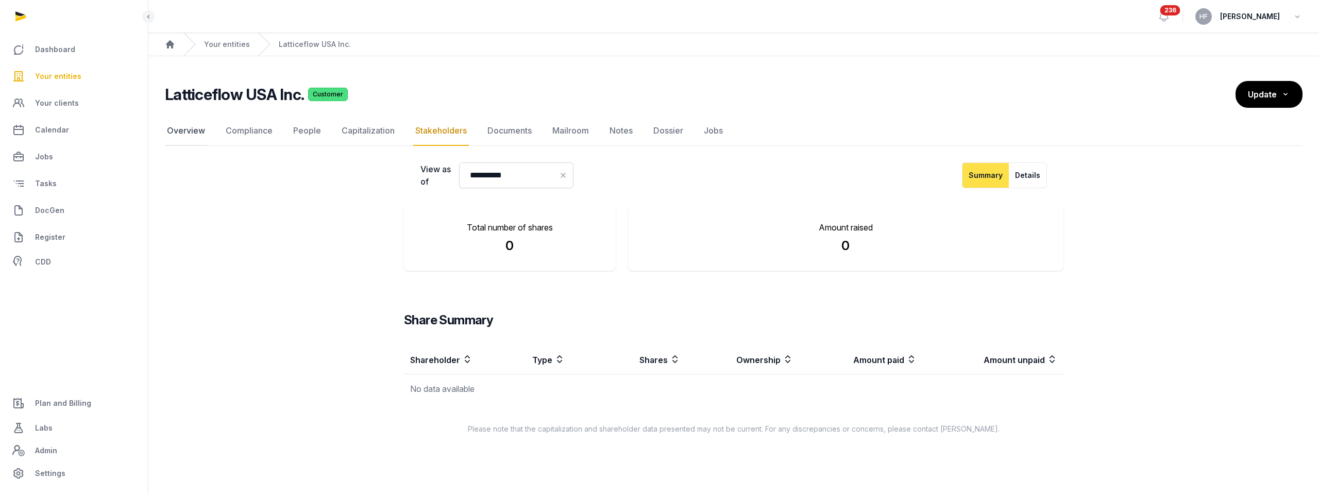
click at [187, 128] on link "Overview" at bounding box center [186, 131] width 42 height 30
